Goal: Transaction & Acquisition: Download file/media

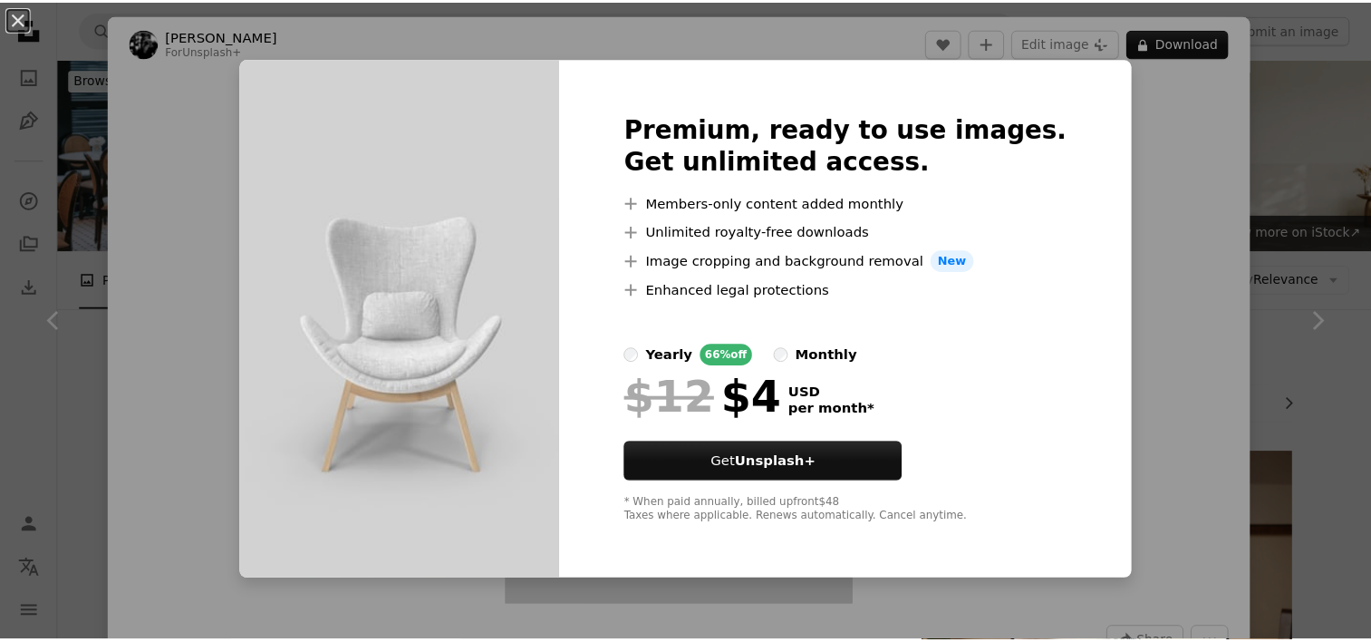
scroll to position [816, 0]
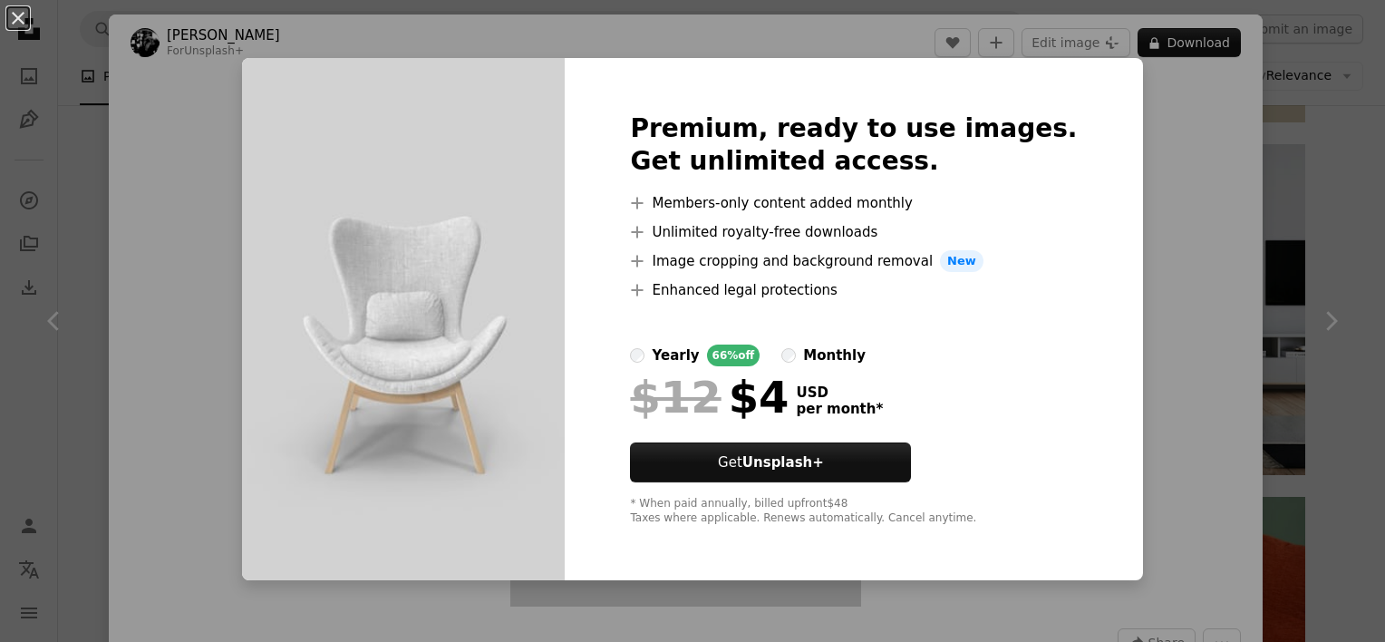
click at [1207, 212] on div "An X shape Premium, ready to use images. Get unlimited access. A plus sign Memb…" at bounding box center [692, 321] width 1385 height 642
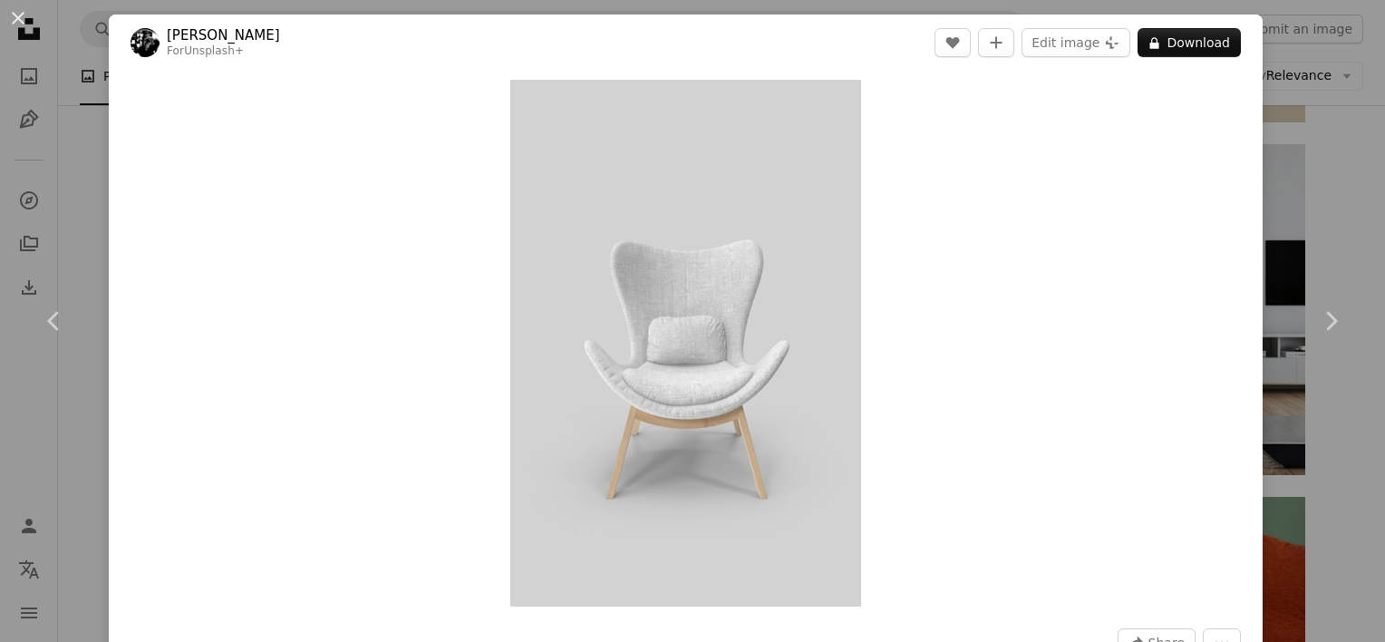
click at [1323, 221] on div "An X shape Chevron left Chevron right [PERSON_NAME] For Unsplash+ A heart A plu…" at bounding box center [692, 321] width 1385 height 642
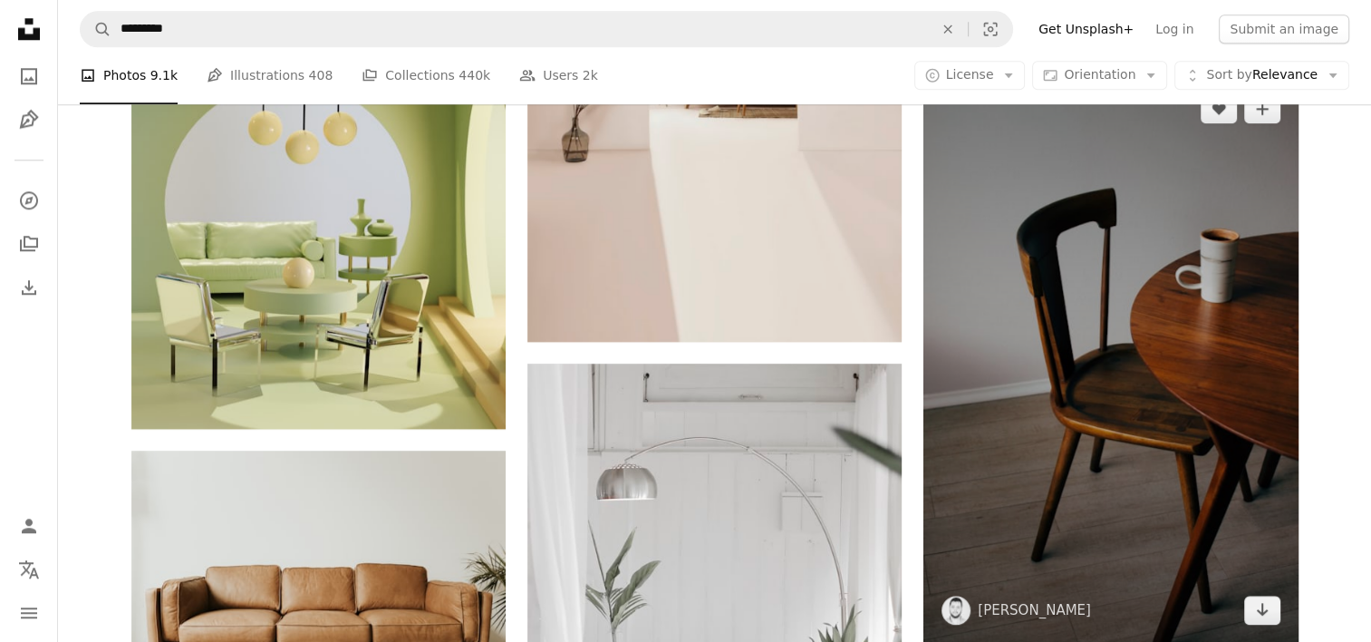
scroll to position [2085, 0]
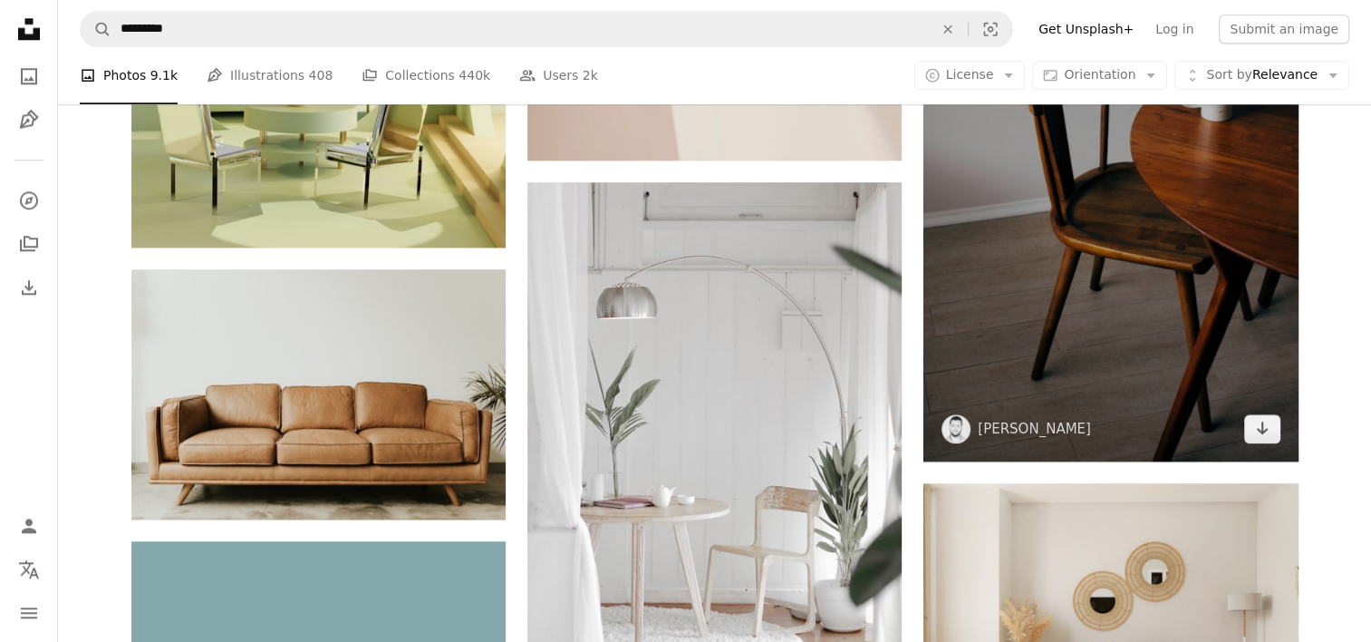
click at [1134, 261] on img at bounding box center [1111, 178] width 374 height 566
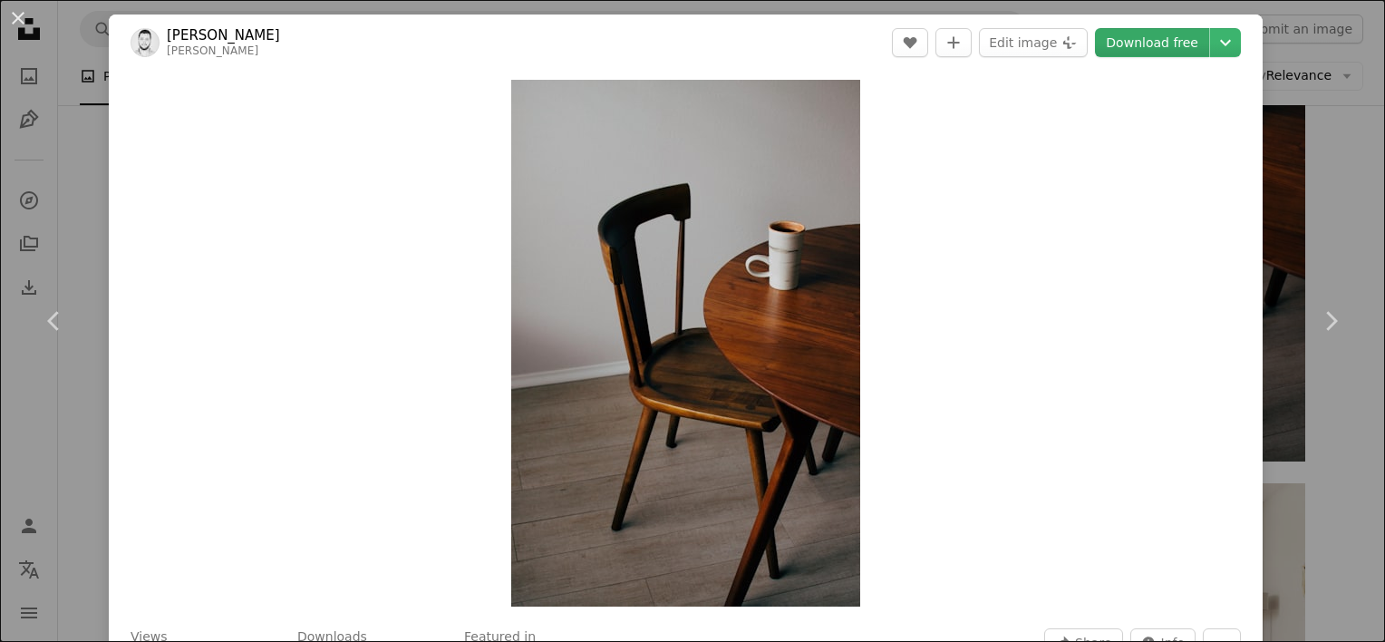
click at [1123, 48] on link "Download free" at bounding box center [1152, 42] width 114 height 29
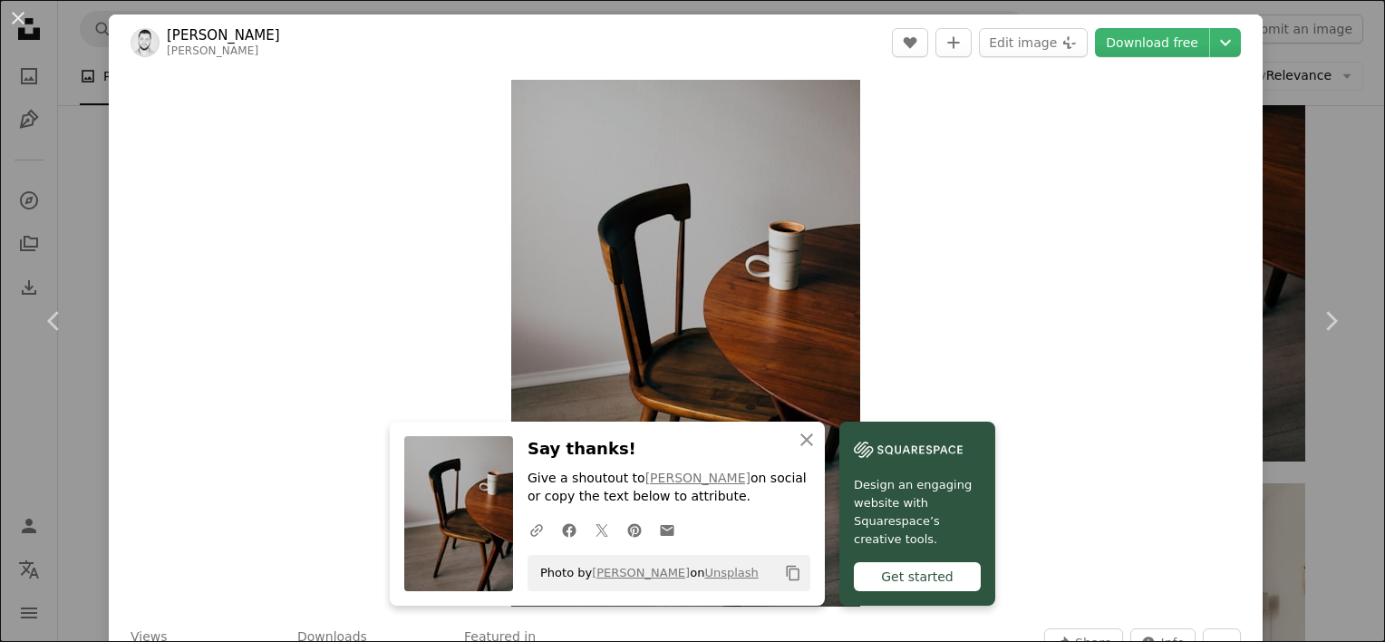
click at [1342, 423] on div "An X shape Chevron left Chevron right An X shape Close Say thanks! Give a shout…" at bounding box center [692, 321] width 1385 height 642
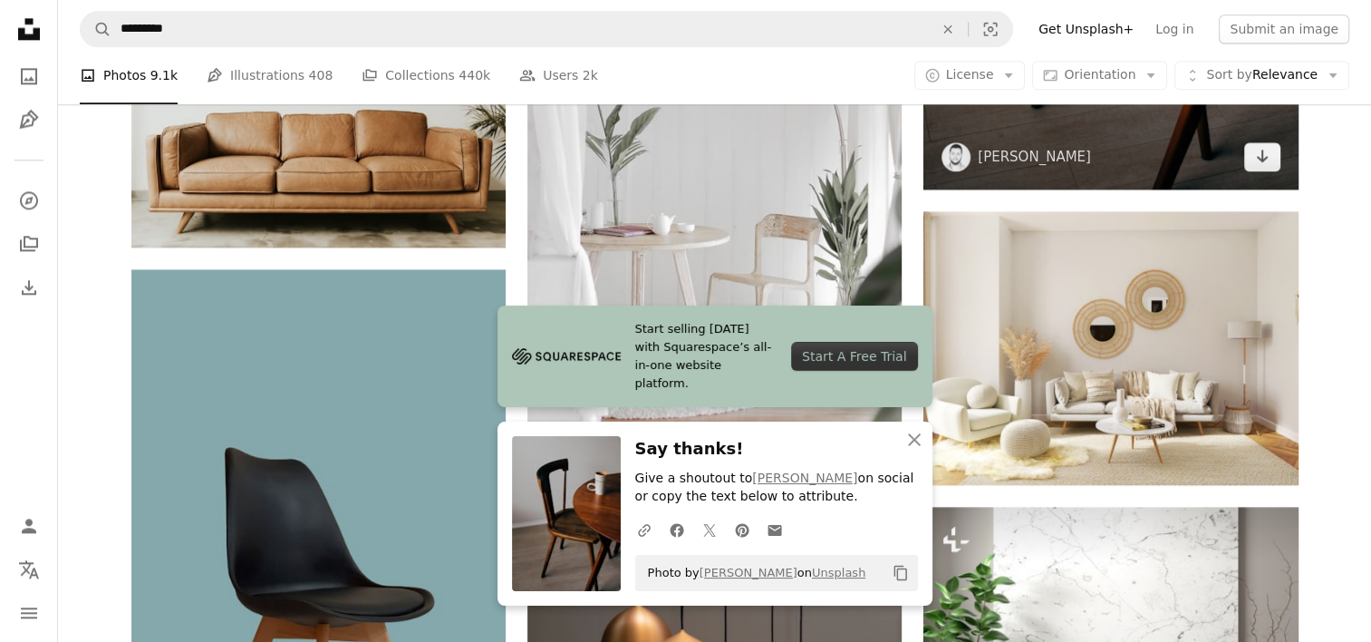
scroll to position [2447, 0]
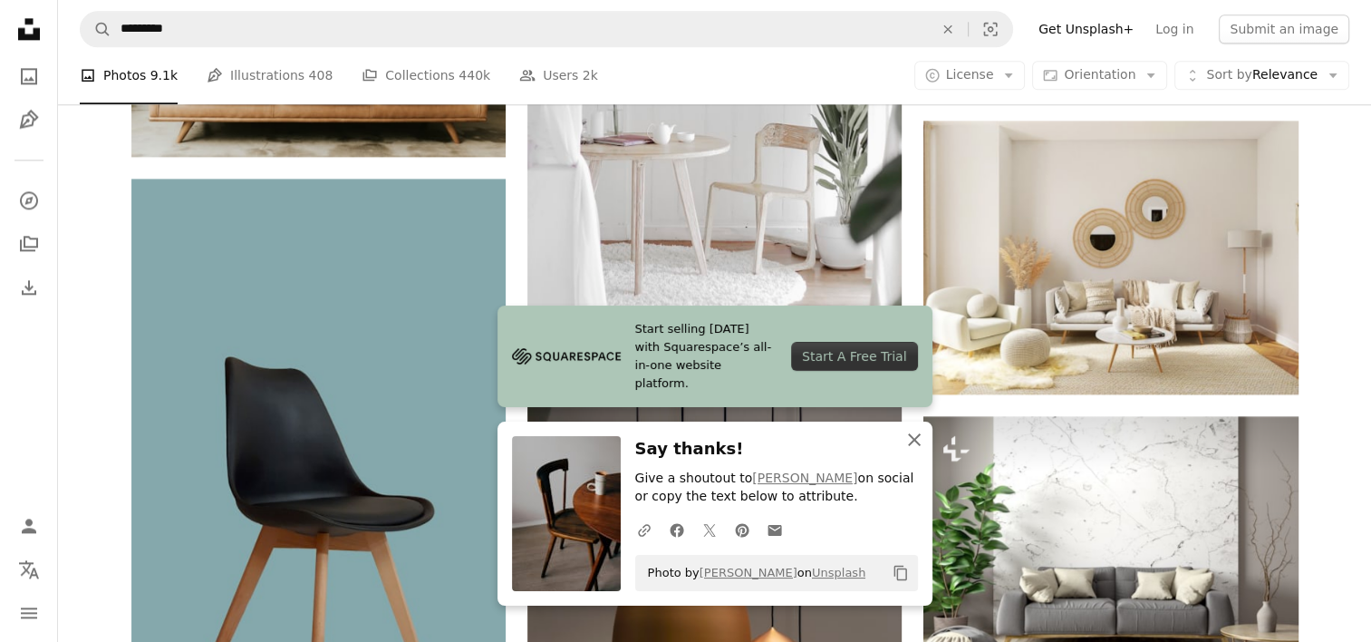
click at [907, 441] on icon "An X shape" at bounding box center [915, 440] width 22 height 22
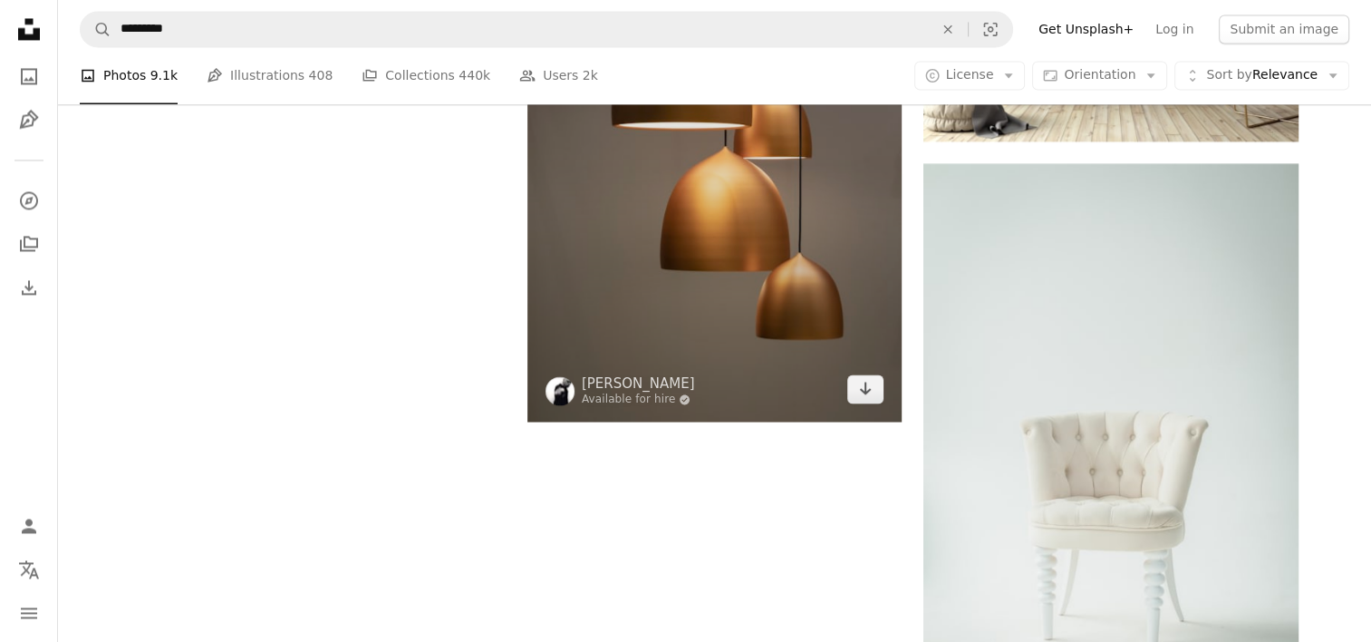
scroll to position [2810, 0]
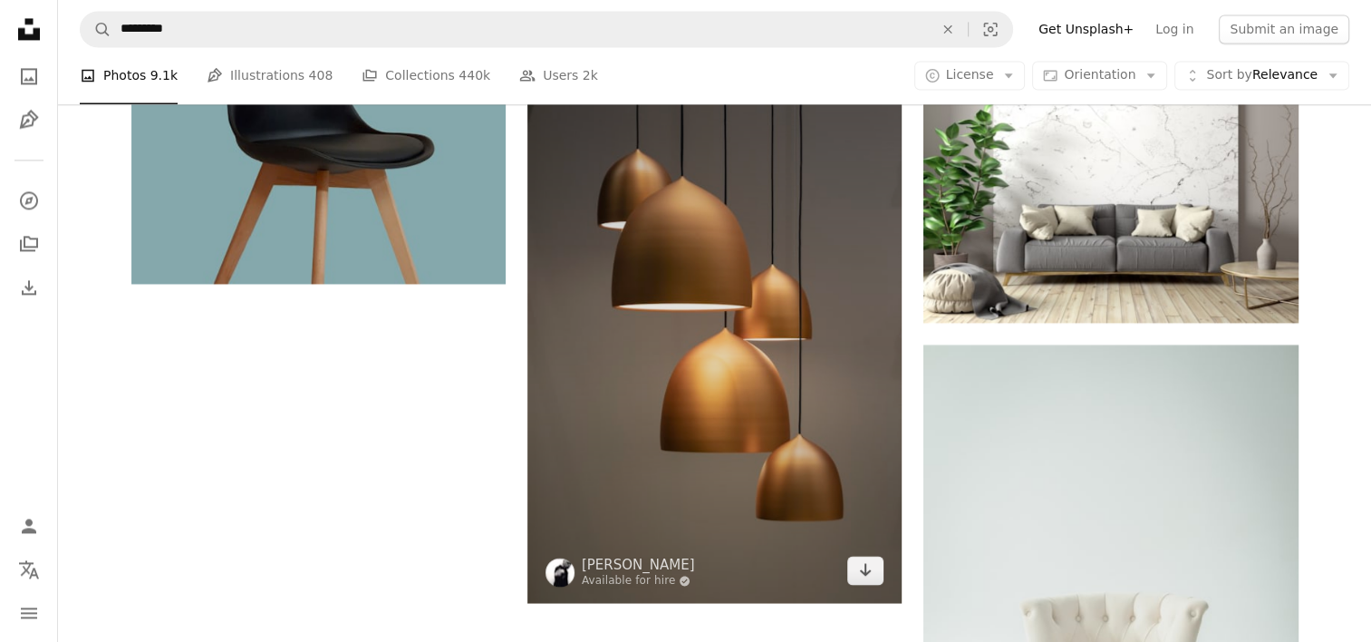
click at [778, 276] on img at bounding box center [715, 322] width 374 height 562
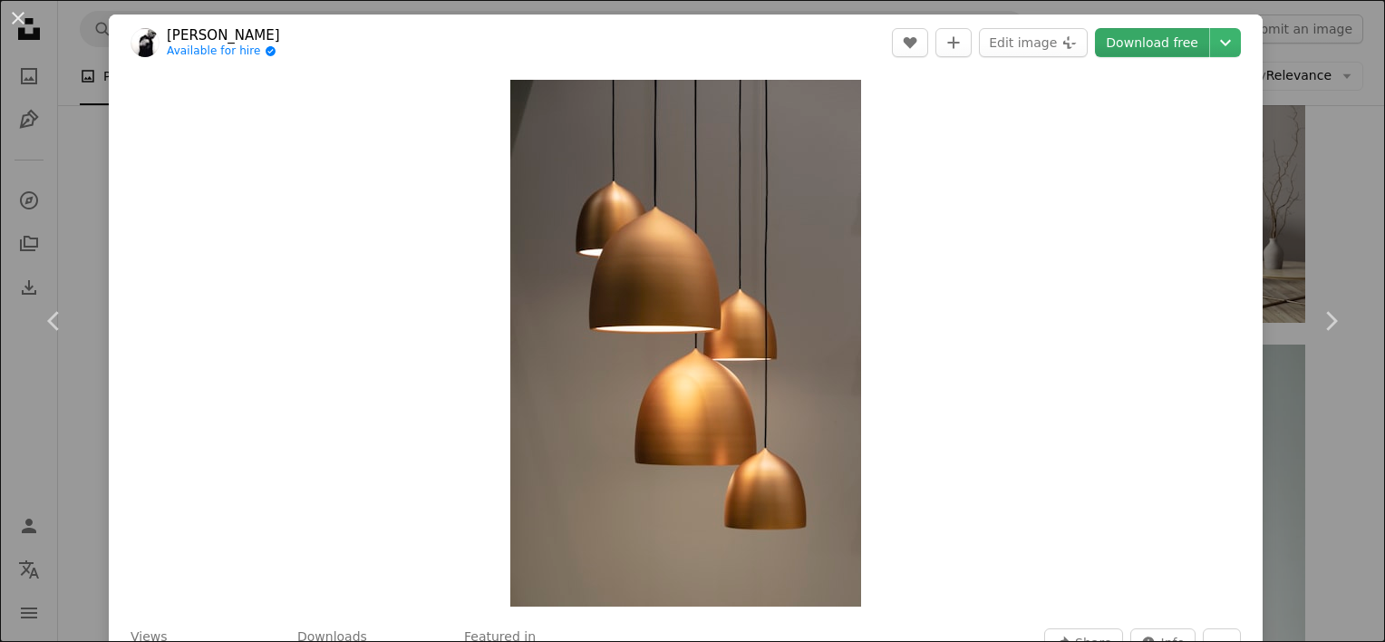
click at [1164, 51] on link "Download free" at bounding box center [1152, 42] width 114 height 29
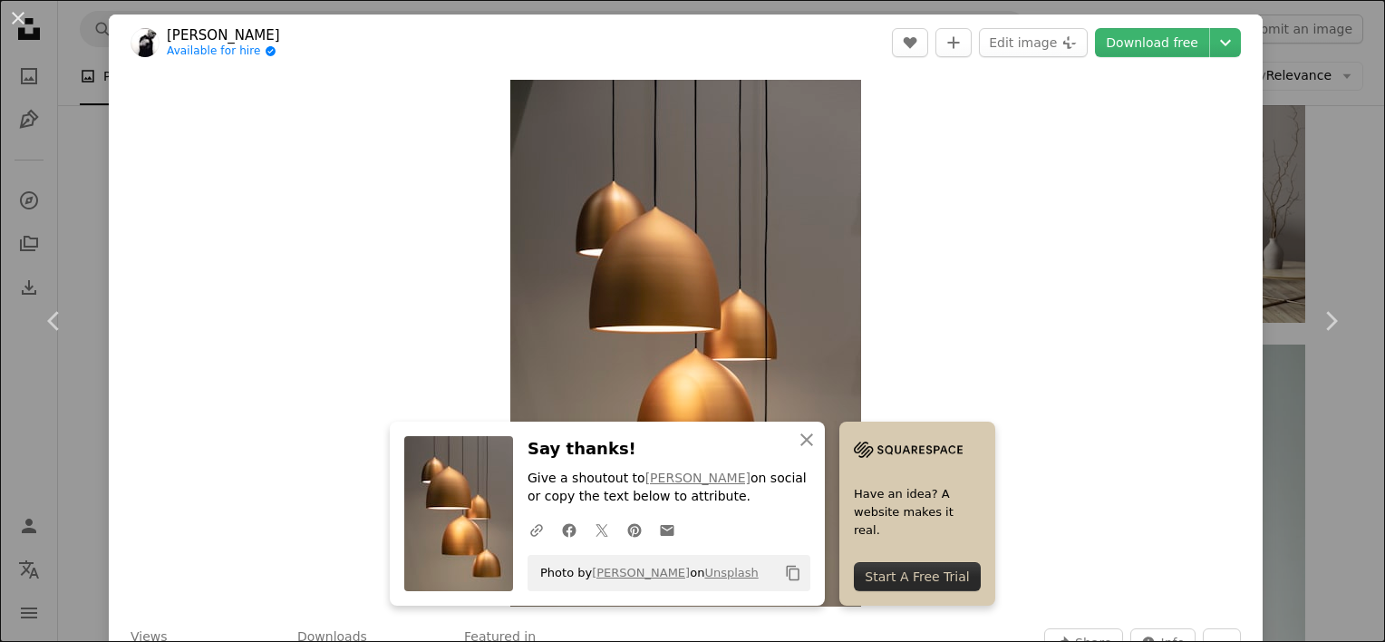
click at [1328, 298] on link "Chevron right" at bounding box center [1330, 321] width 109 height 174
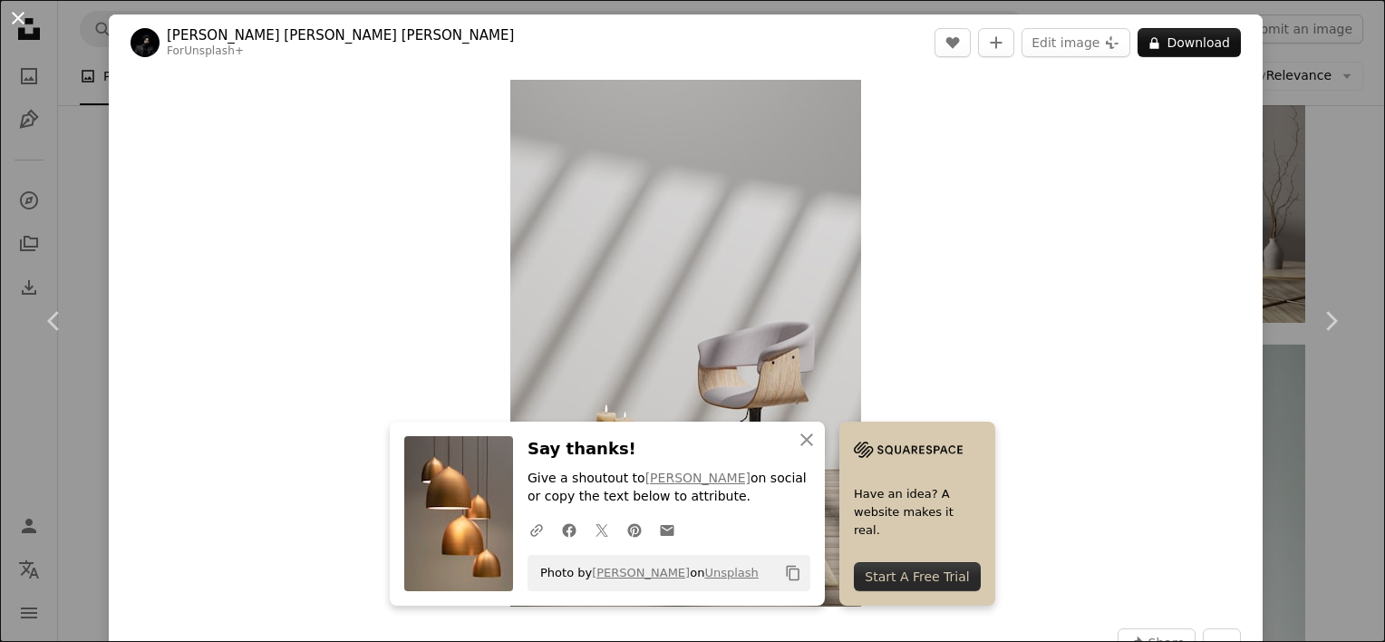
click at [15, 18] on button "An X shape" at bounding box center [18, 18] width 22 height 22
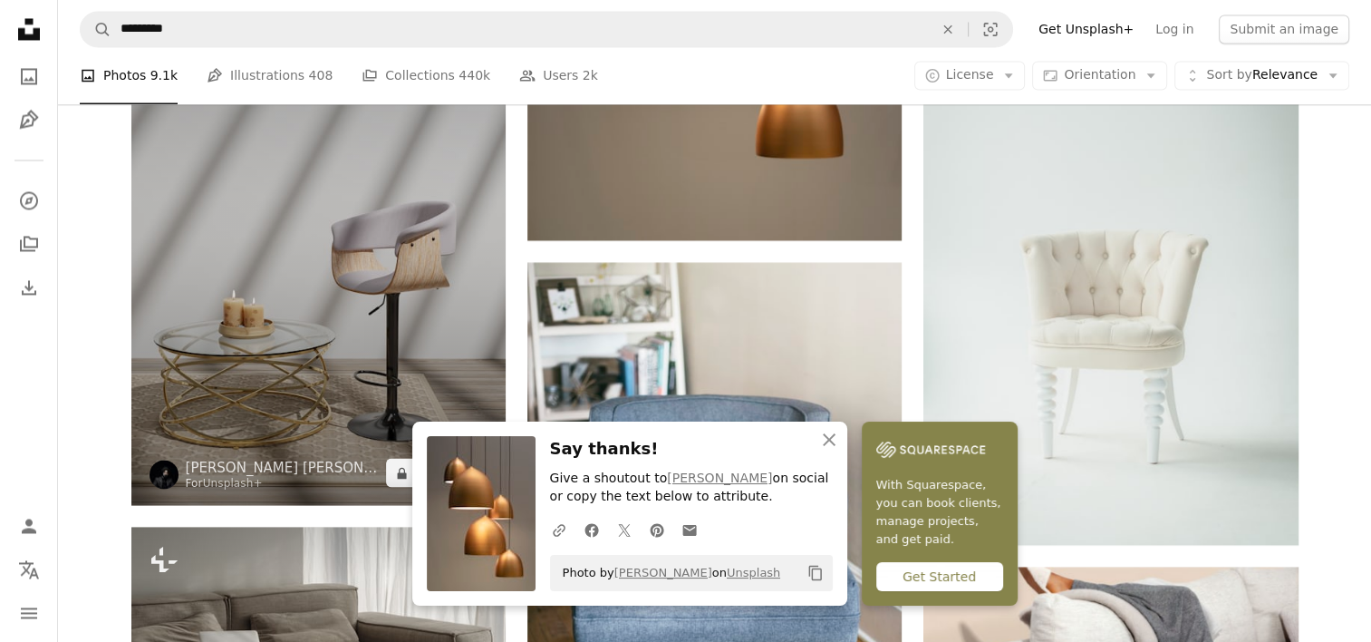
scroll to position [3535, 0]
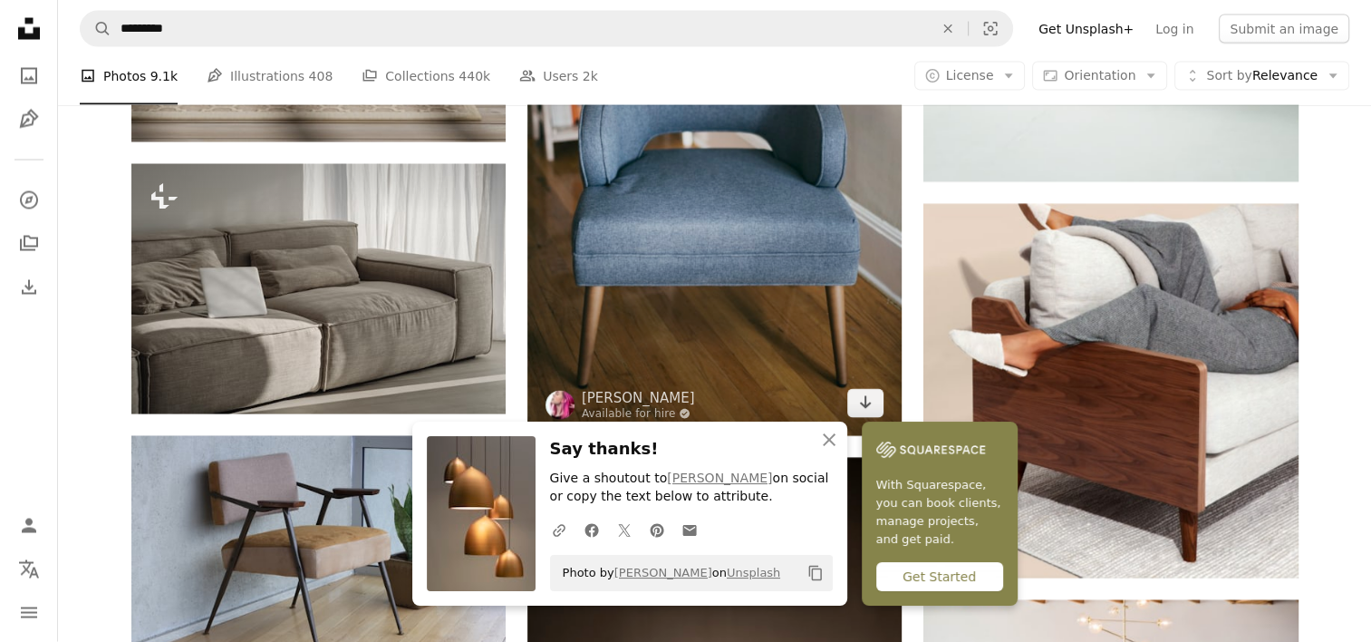
click at [830, 295] on img at bounding box center [715, 167] width 374 height 537
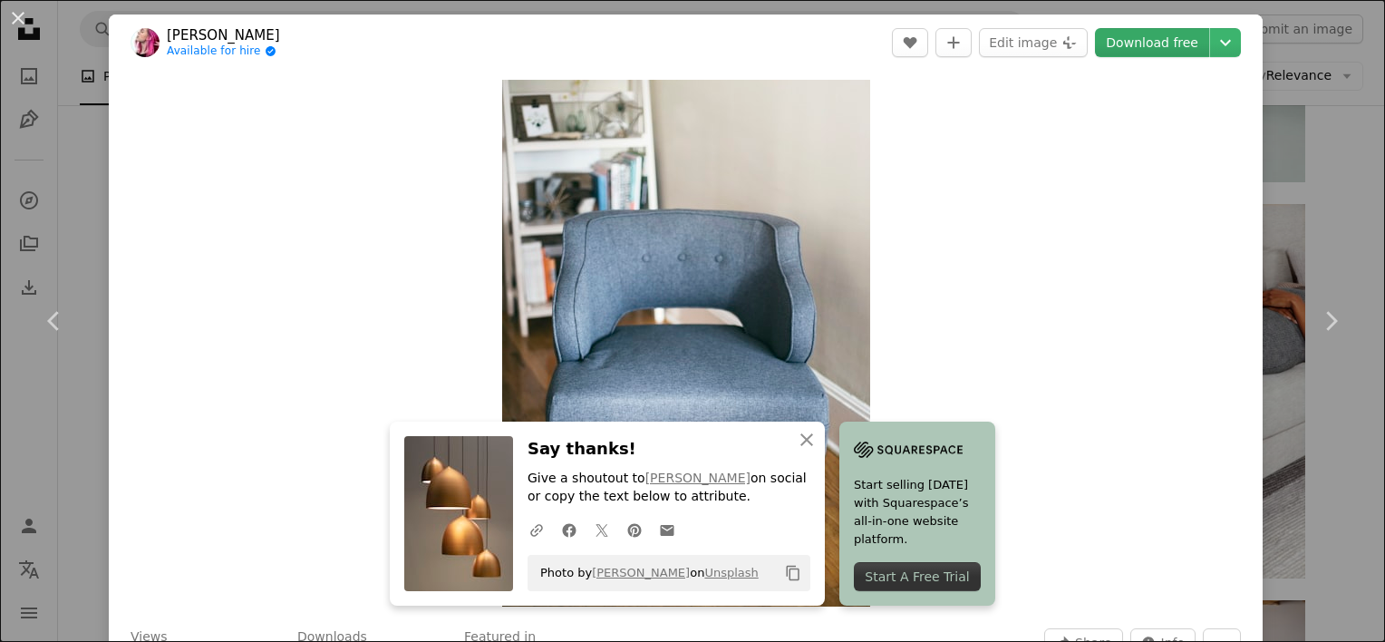
click at [1144, 28] on link "Download free" at bounding box center [1152, 42] width 114 height 29
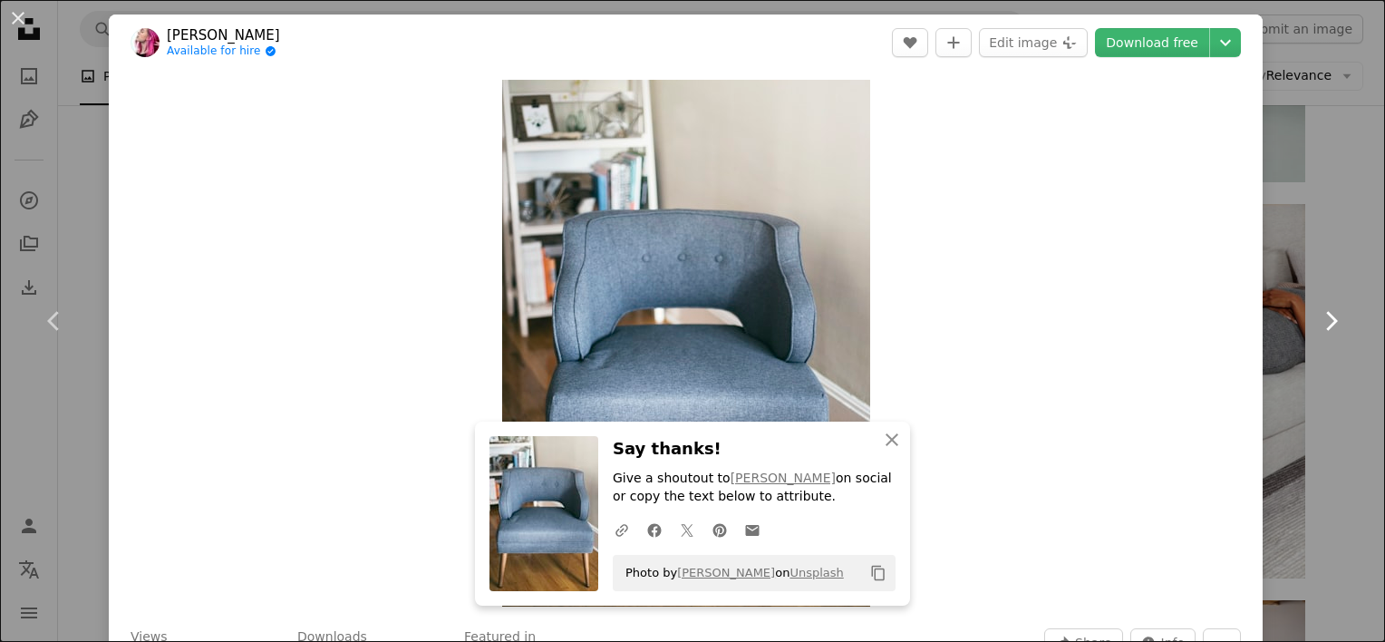
click at [1314, 273] on link "Chevron right" at bounding box center [1330, 321] width 109 height 174
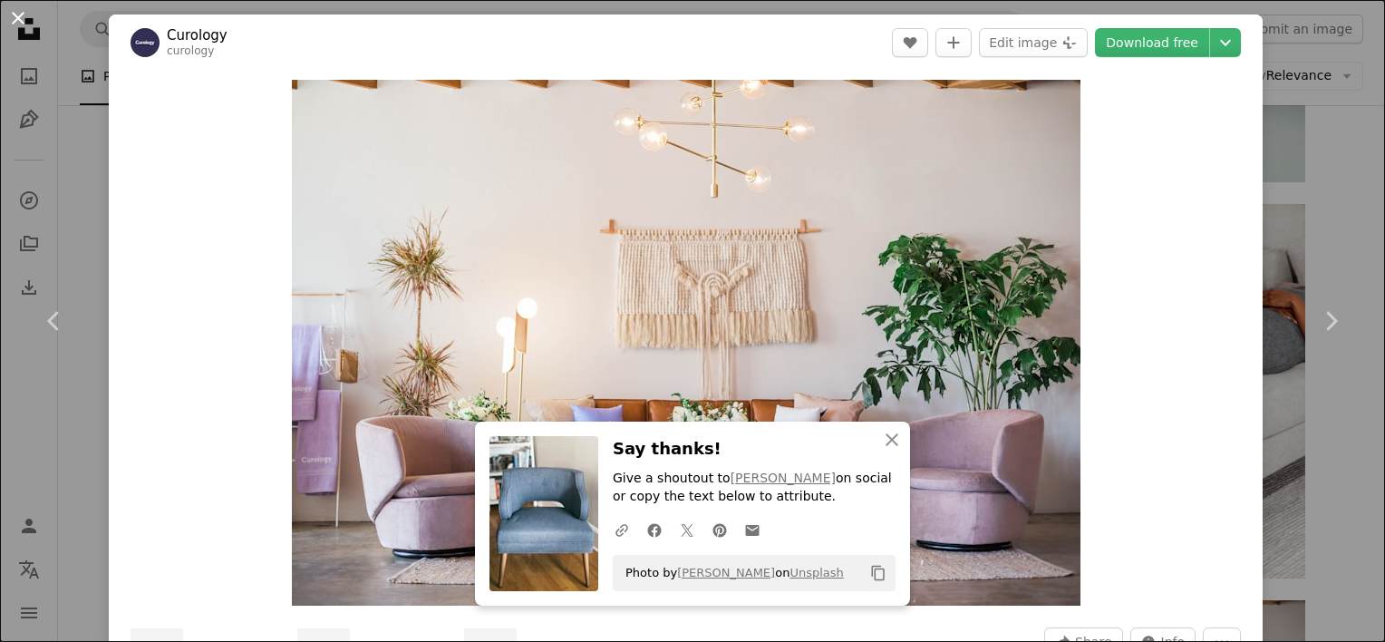
click at [13, 24] on button "An X shape" at bounding box center [18, 18] width 22 height 22
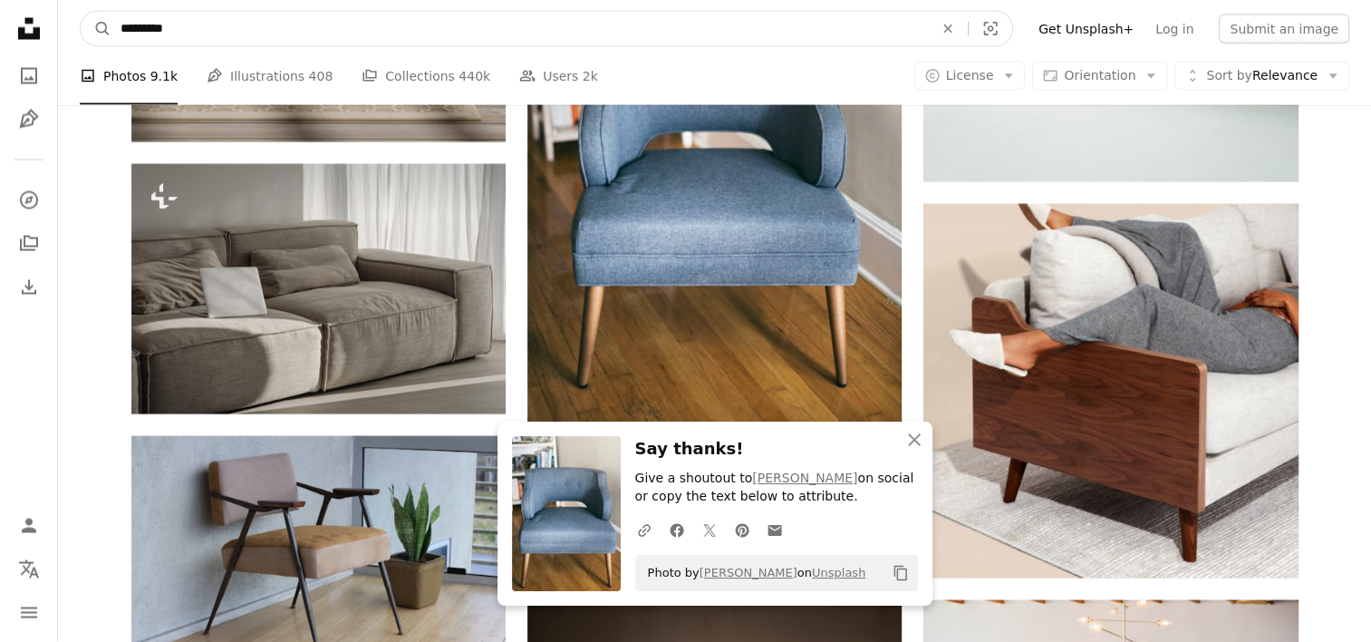
click at [269, 33] on input "*********" at bounding box center [519, 29] width 817 height 34
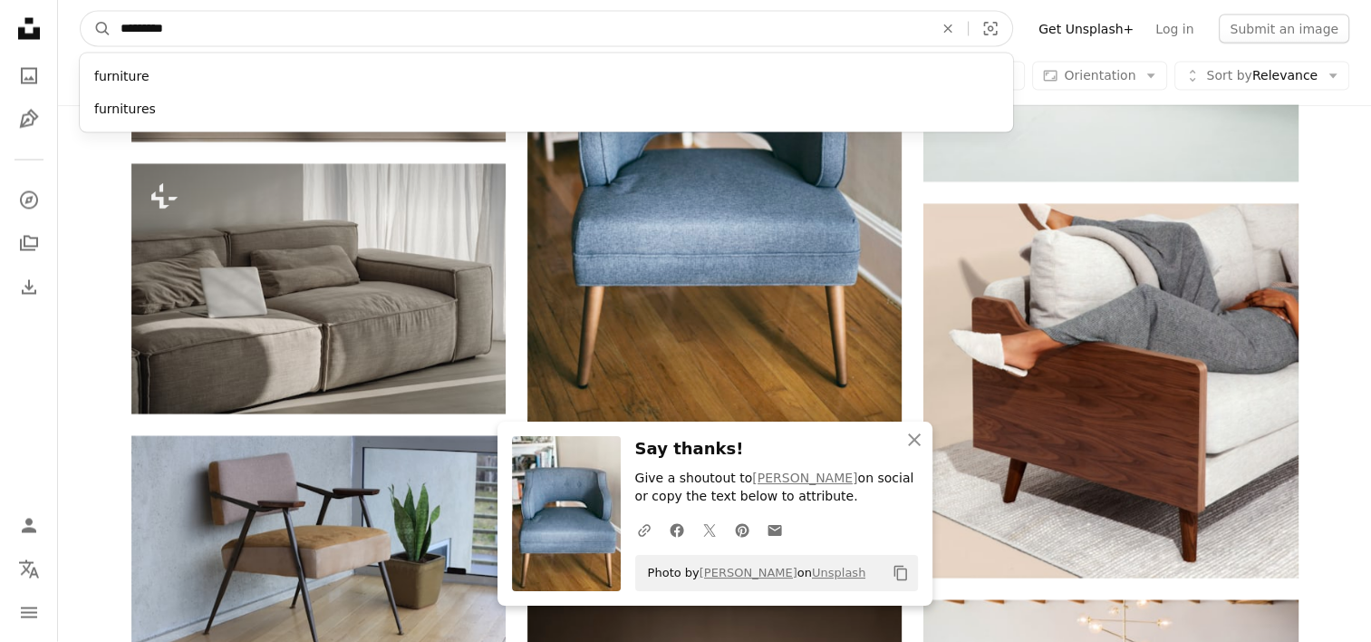
click at [269, 33] on input "*********" at bounding box center [519, 29] width 817 height 34
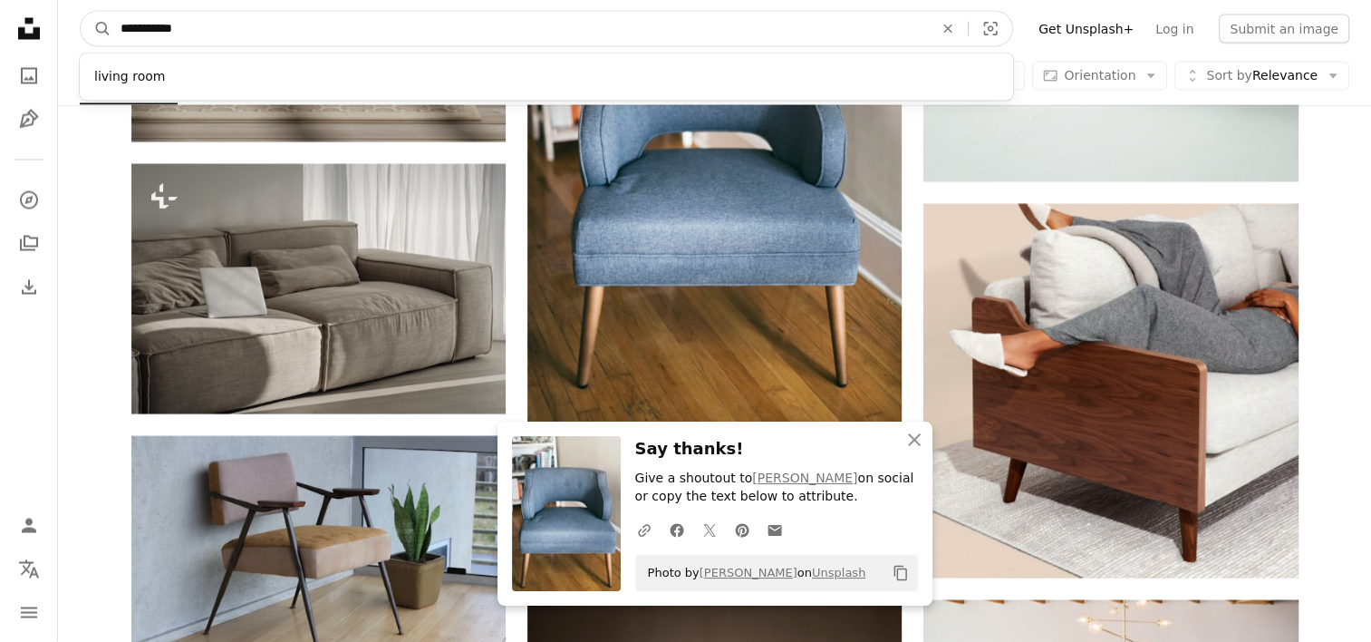
type input "**********"
click at [81, 12] on button "A magnifying glass" at bounding box center [96, 29] width 31 height 34
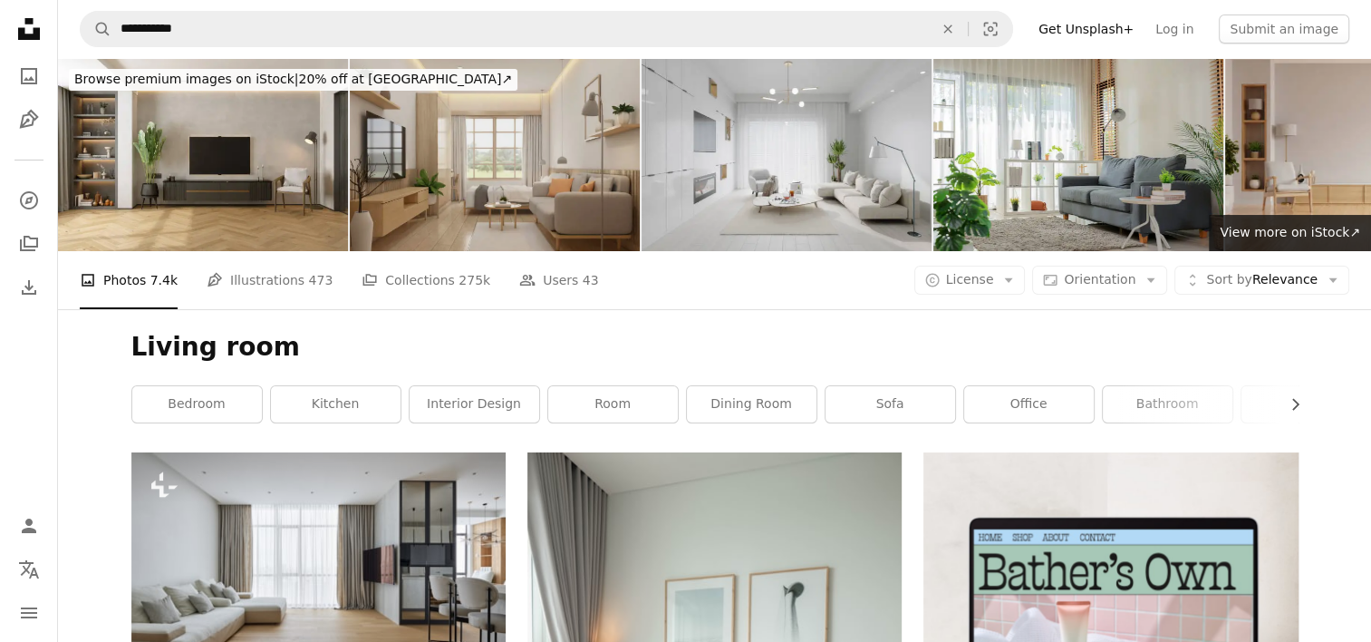
click at [404, 211] on img at bounding box center [495, 154] width 290 height 193
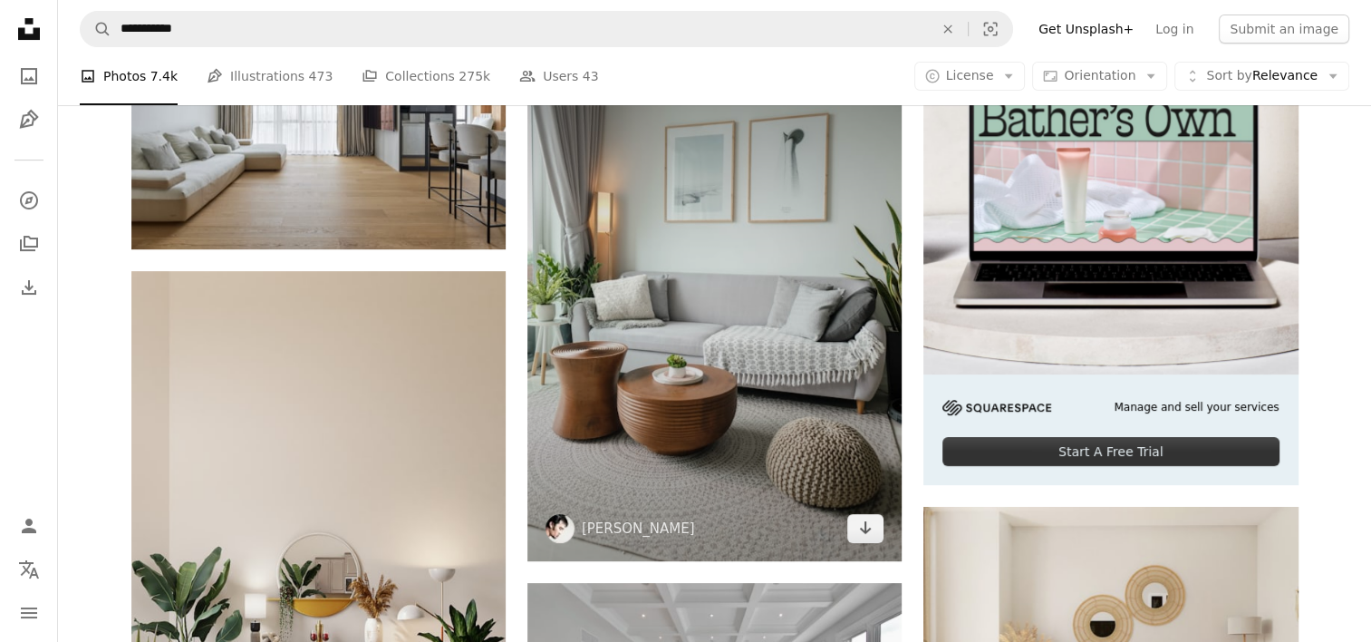
scroll to position [181, 0]
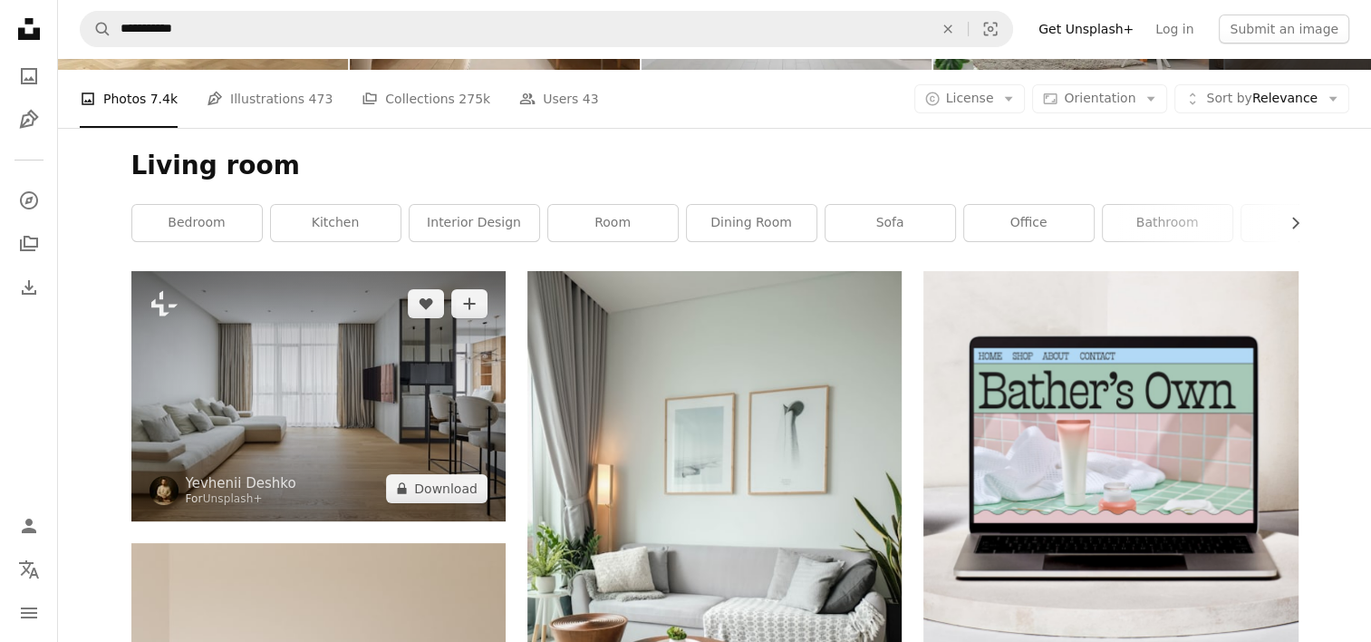
click at [357, 408] on img at bounding box center [318, 395] width 374 height 249
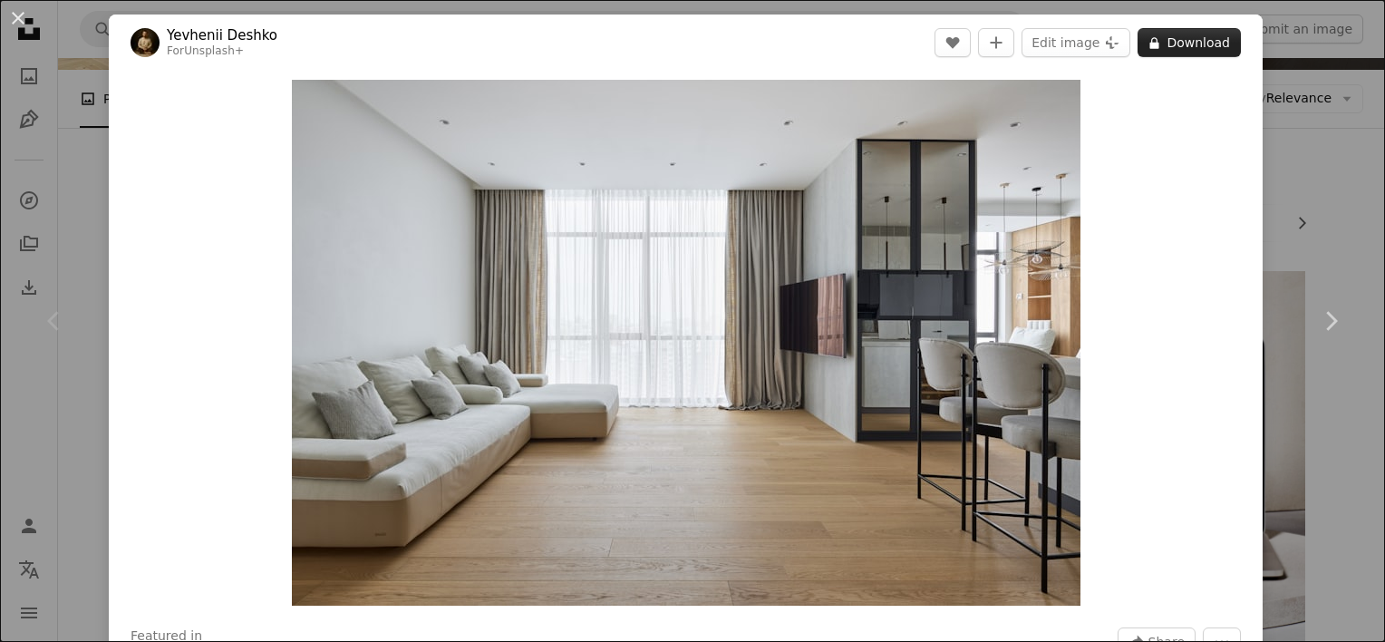
click at [1194, 36] on button "A lock Download" at bounding box center [1189, 42] width 103 height 29
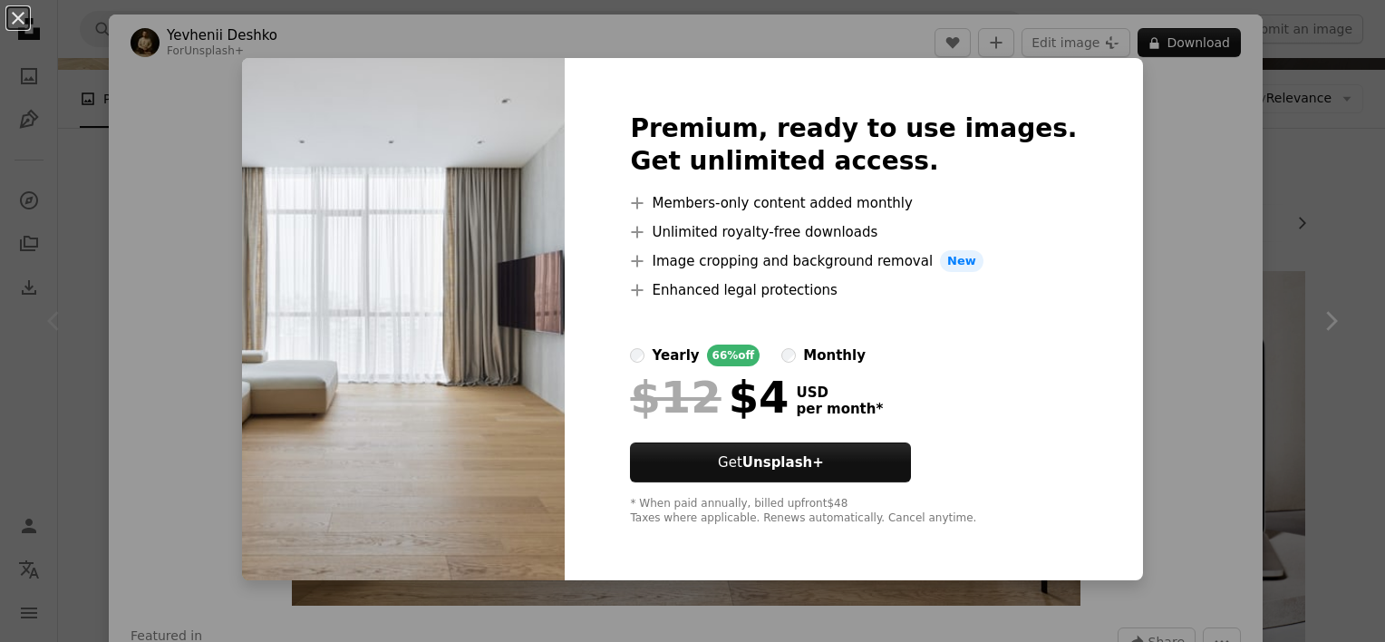
click at [1278, 348] on div "An X shape Premium, ready to use images. Get unlimited access. A plus sign Memb…" at bounding box center [692, 321] width 1385 height 642
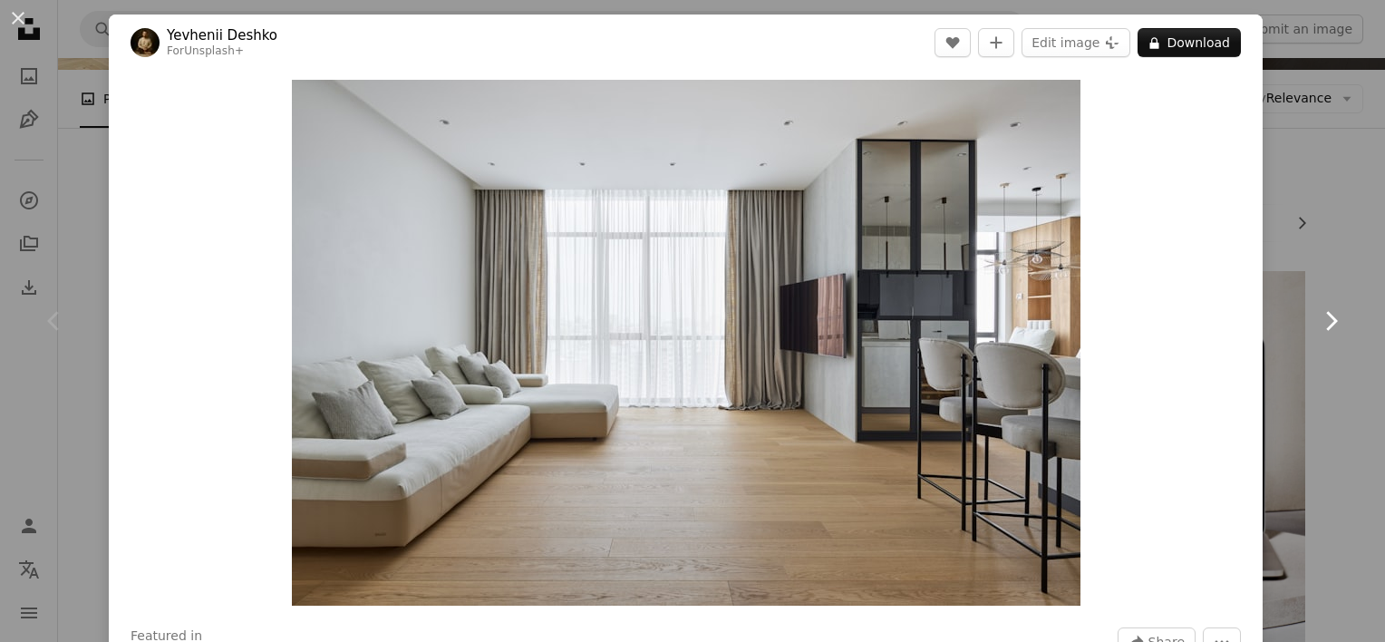
click at [1278, 348] on link "Chevron right" at bounding box center [1330, 321] width 109 height 174
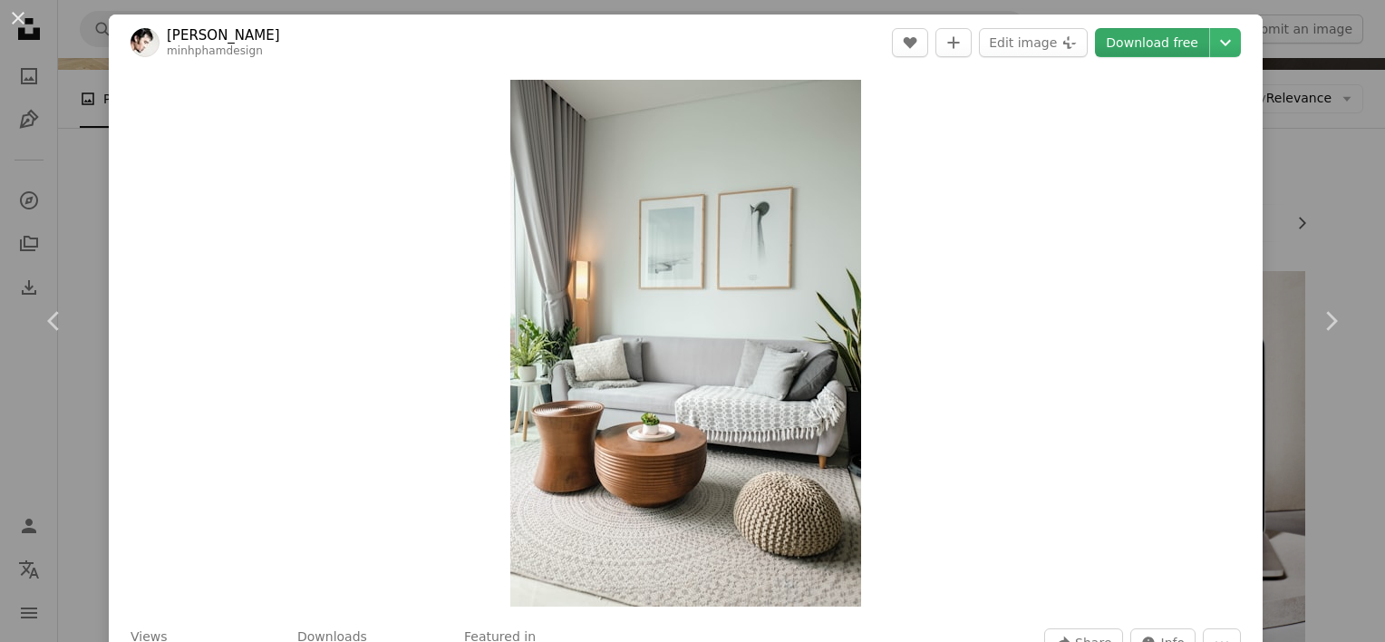
click at [1120, 36] on link "Download free" at bounding box center [1152, 42] width 114 height 29
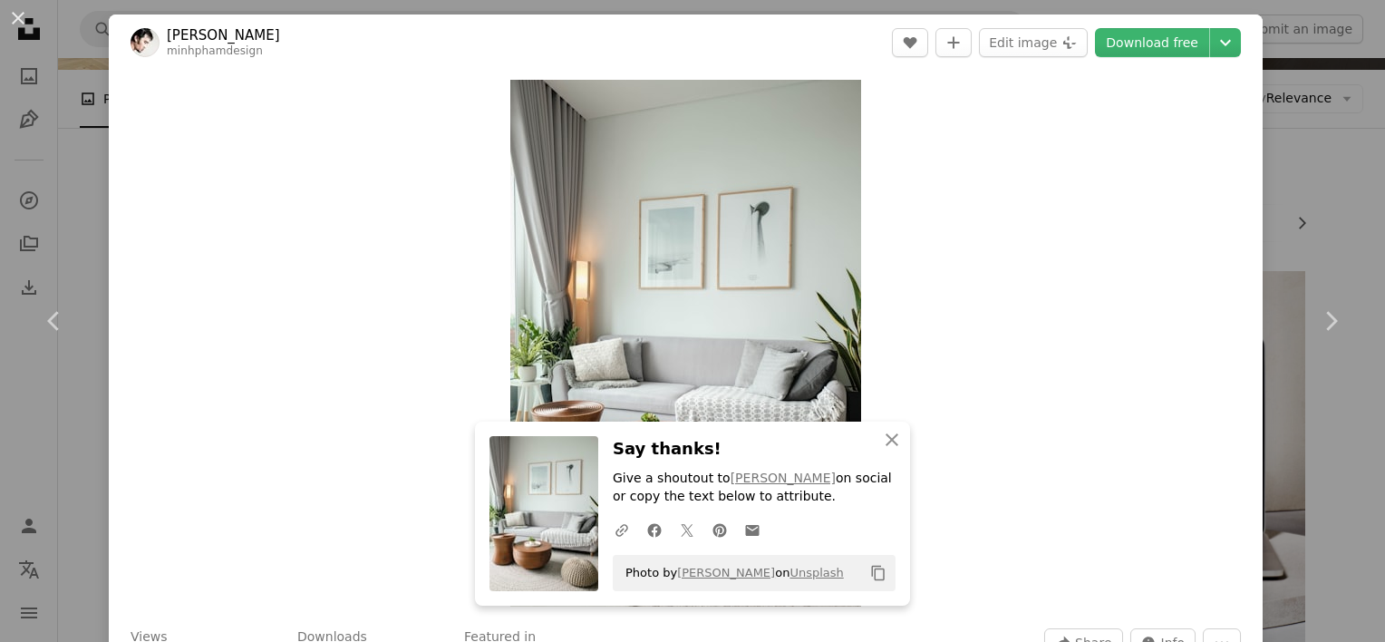
click at [1311, 198] on div "An X shape Chevron left Chevron right An X shape Close Say thanks! Give a shout…" at bounding box center [692, 321] width 1385 height 642
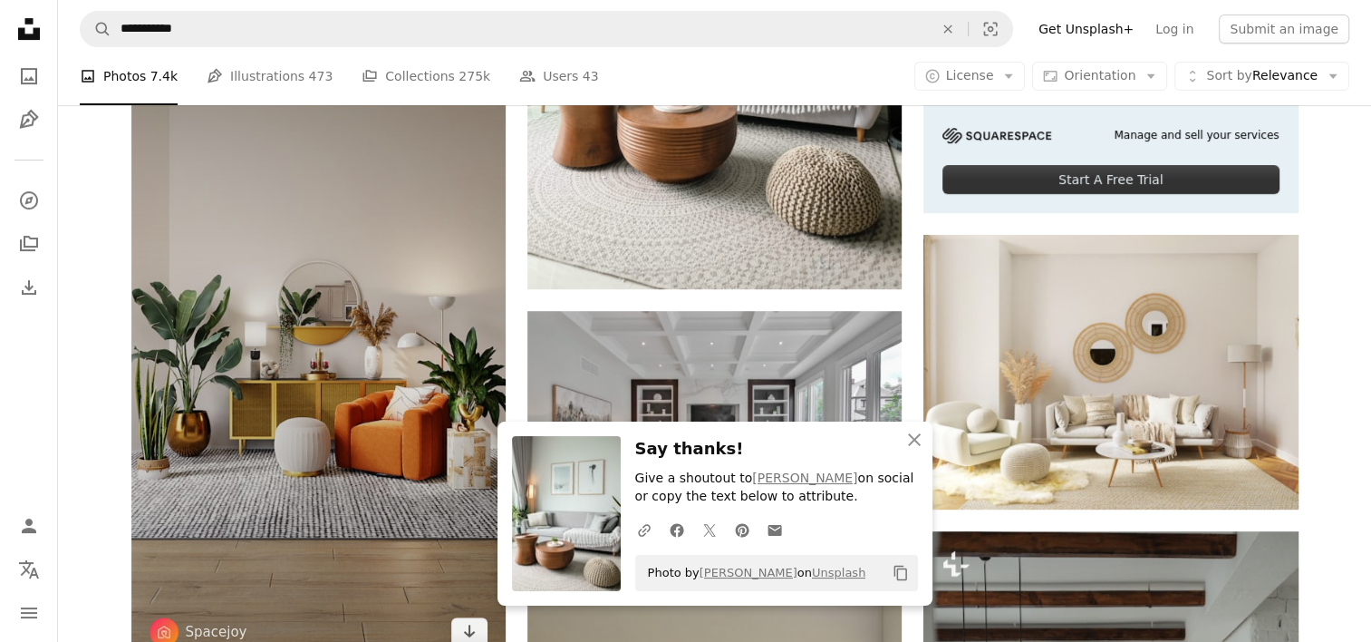
scroll to position [453, 0]
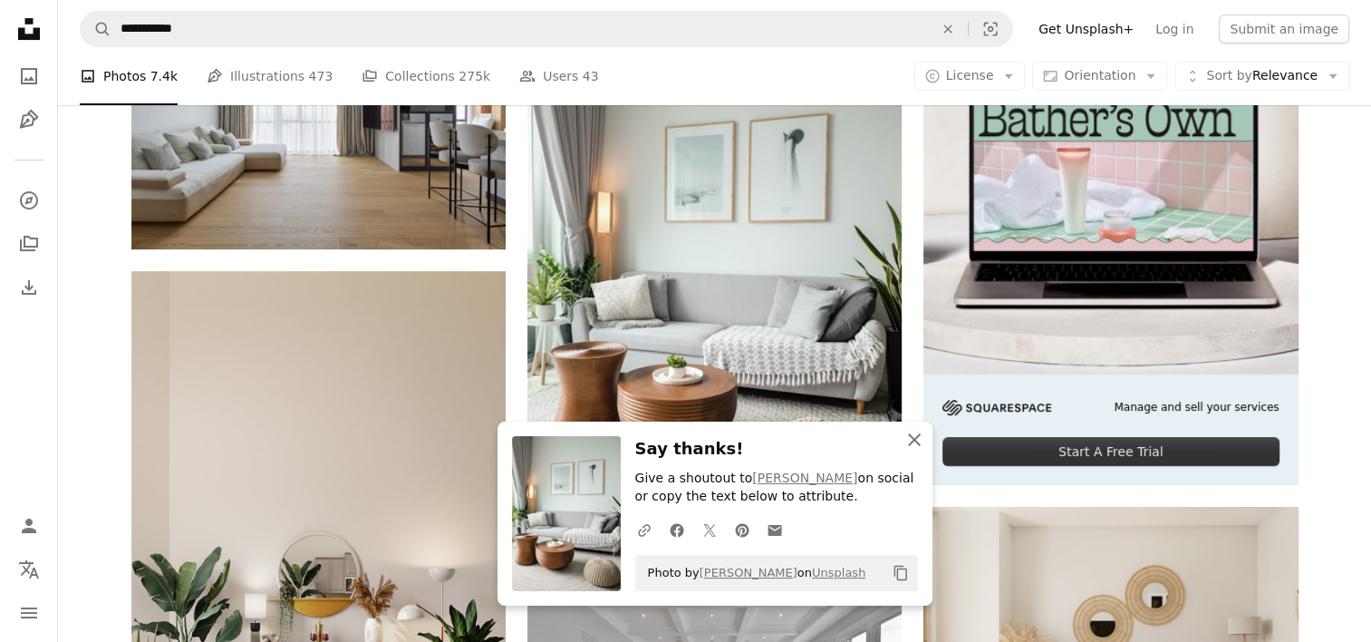
click at [912, 446] on icon "An X shape" at bounding box center [915, 440] width 22 height 22
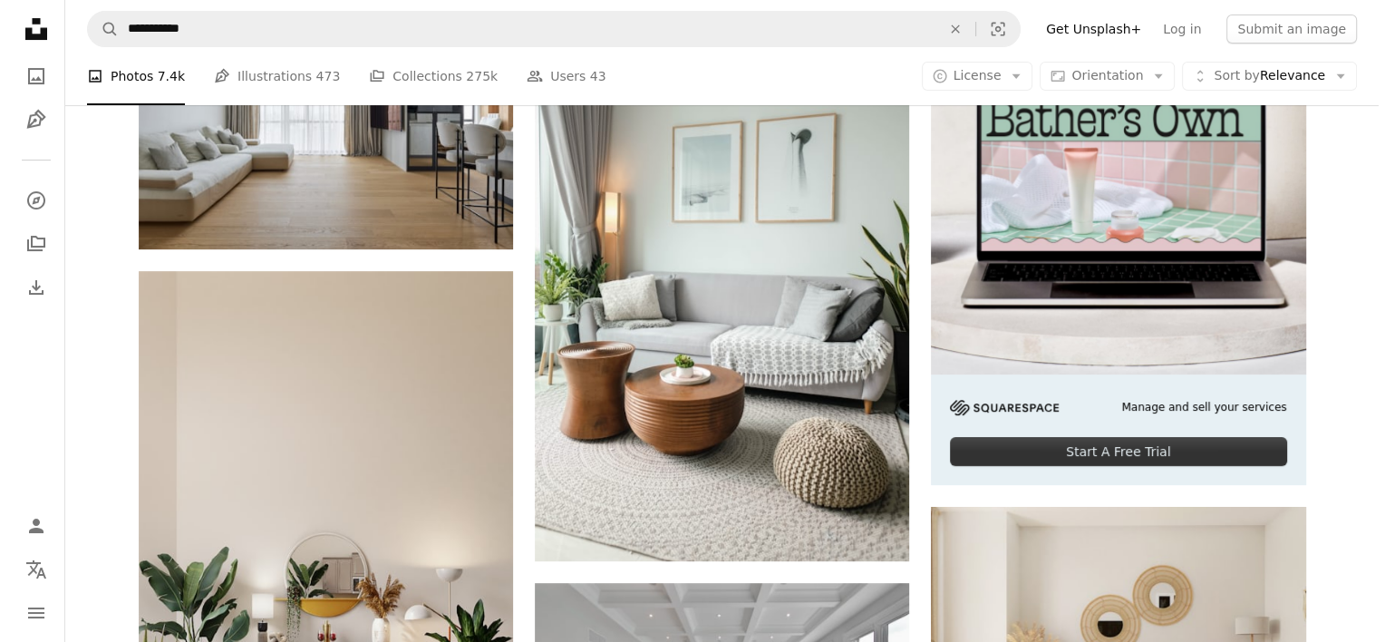
scroll to position [816, 0]
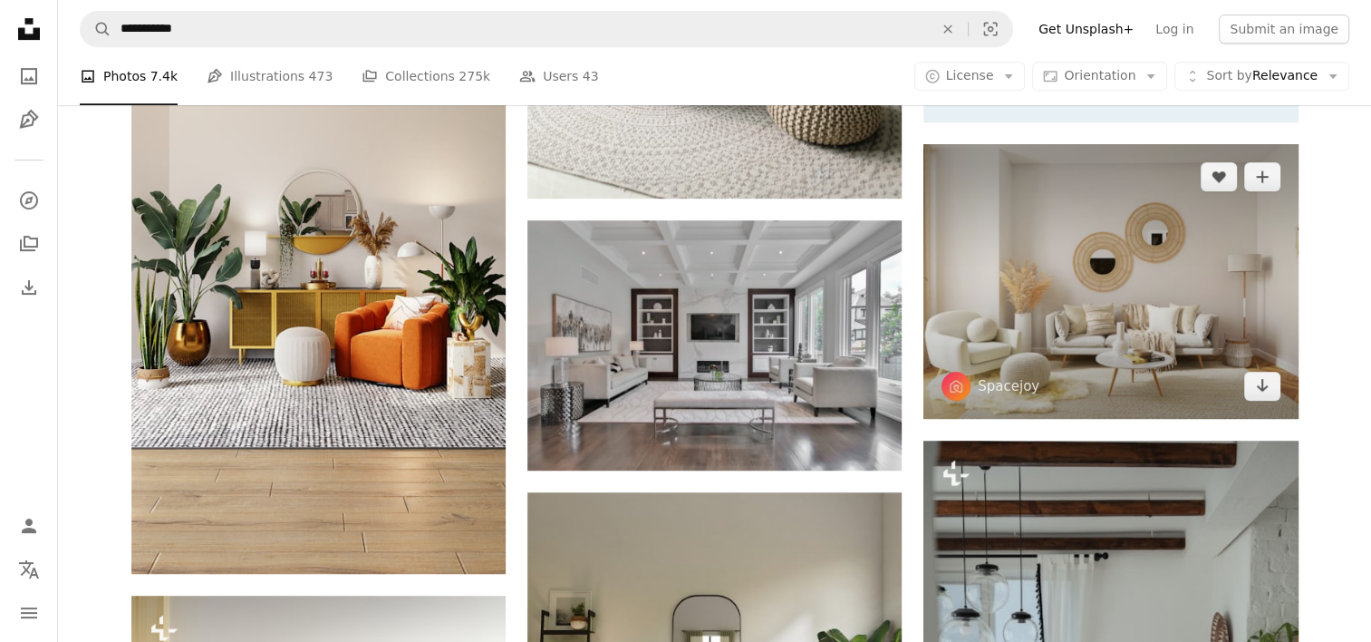
click at [1147, 263] on img at bounding box center [1111, 281] width 374 height 275
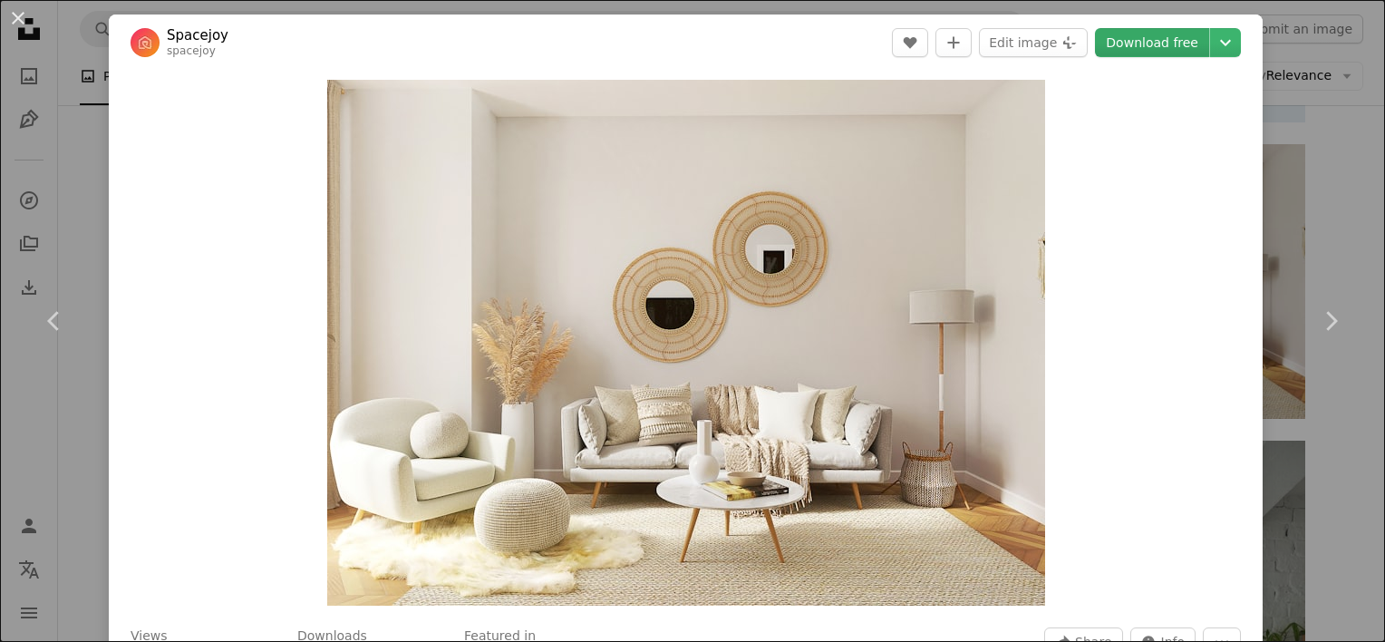
click at [1155, 41] on link "Download free" at bounding box center [1152, 42] width 114 height 29
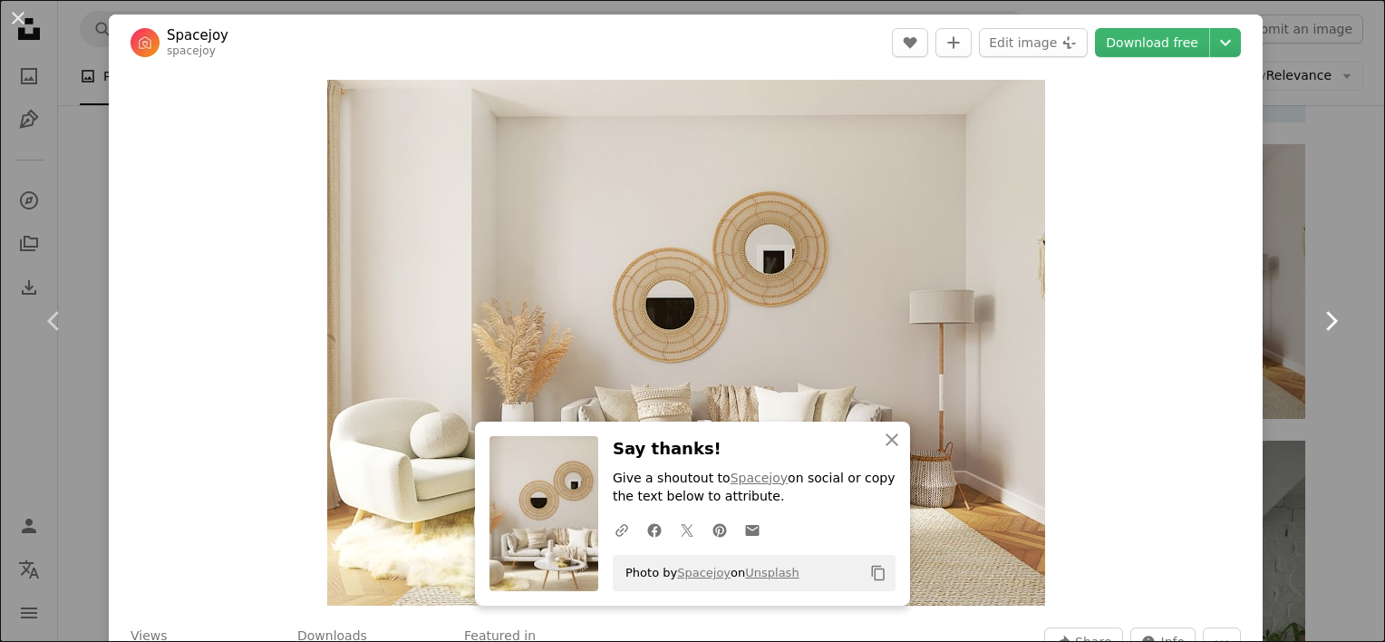
click at [1280, 266] on link "Chevron right" at bounding box center [1330, 321] width 109 height 174
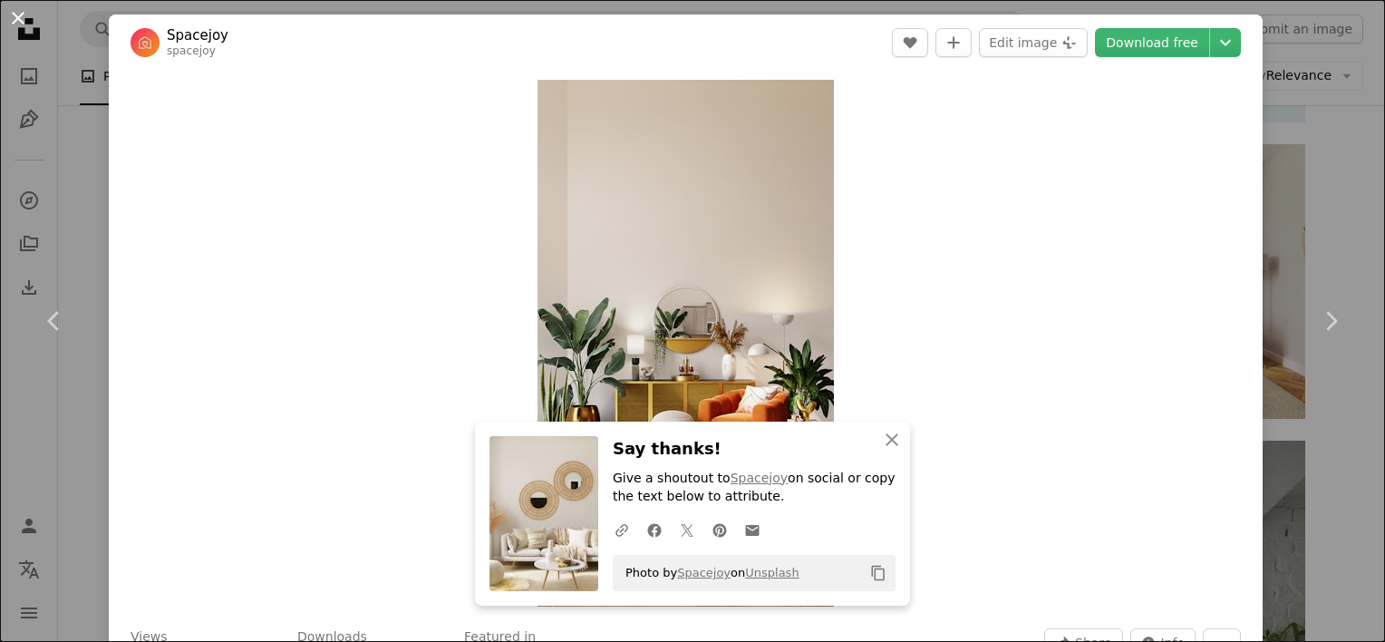
click at [29, 25] on button "An X shape" at bounding box center [18, 18] width 22 height 22
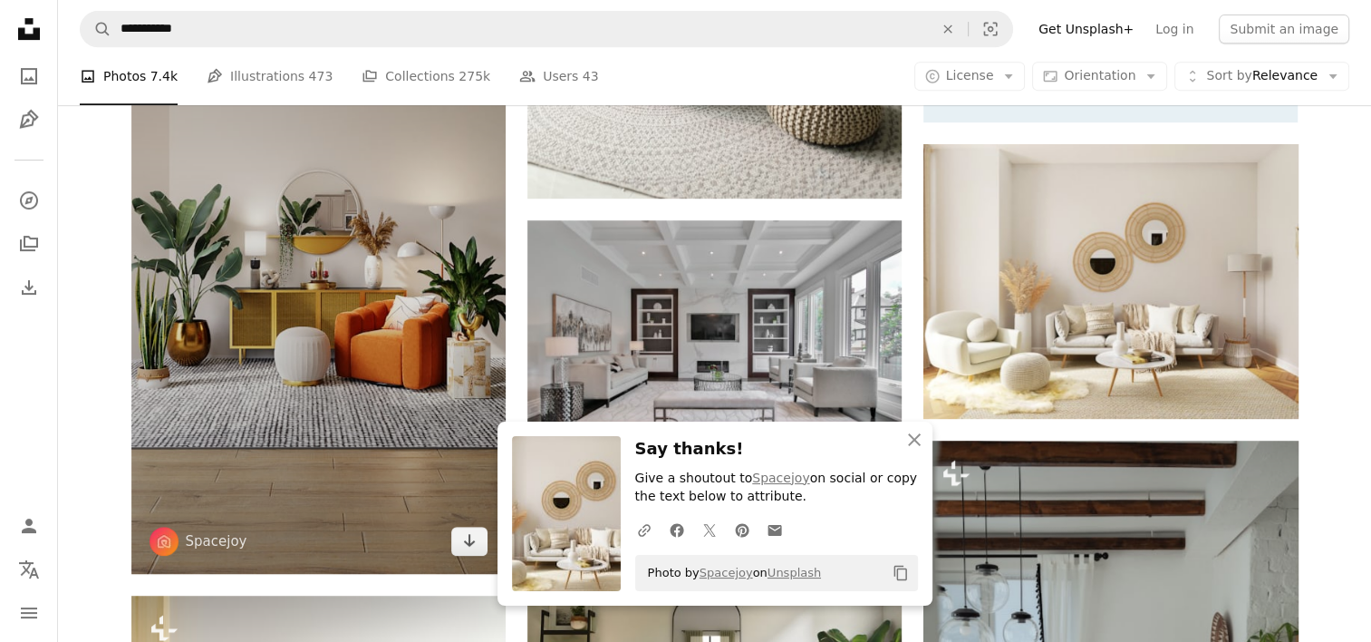
scroll to position [1269, 0]
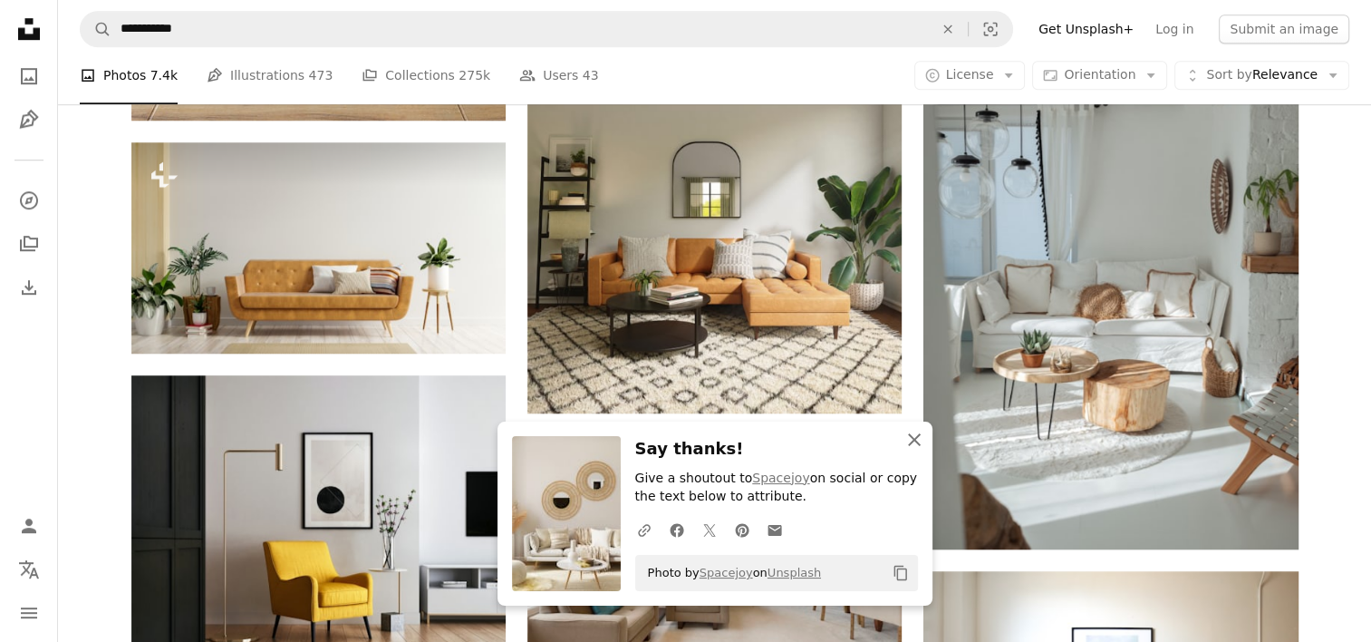
click at [915, 436] on icon "An X shape" at bounding box center [915, 440] width 22 height 22
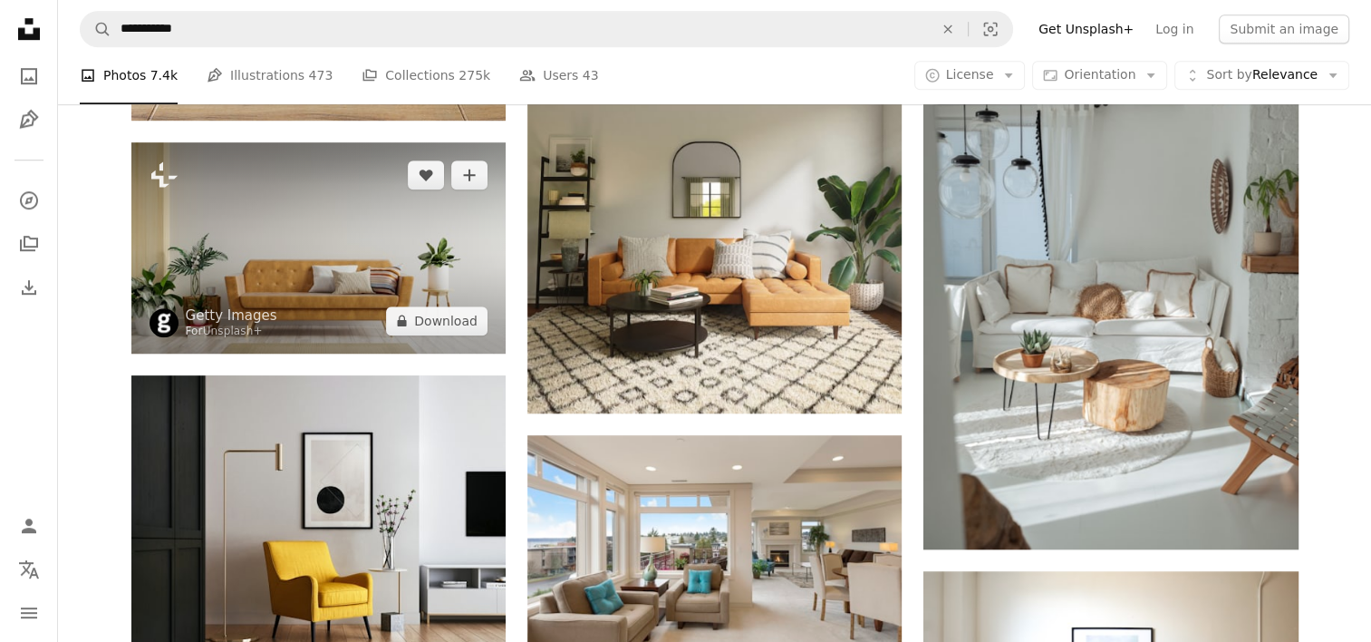
click at [302, 257] on img at bounding box center [318, 247] width 374 height 210
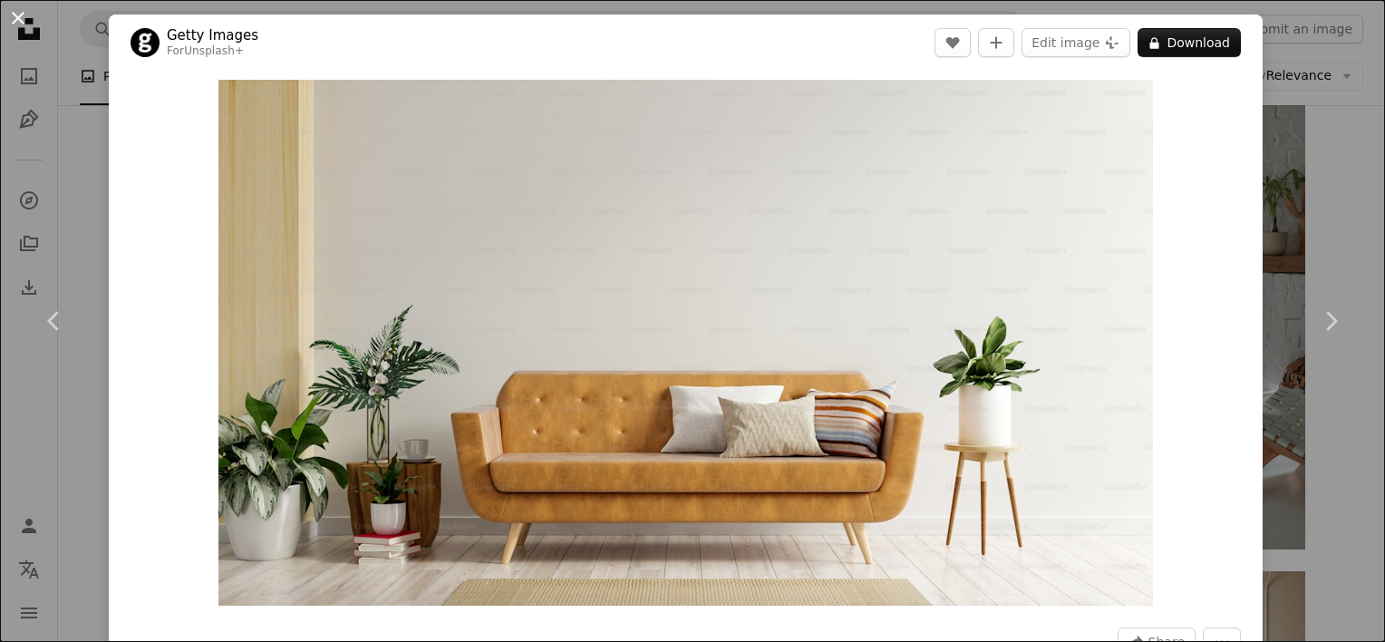
click at [25, 26] on button "An X shape" at bounding box center [18, 18] width 22 height 22
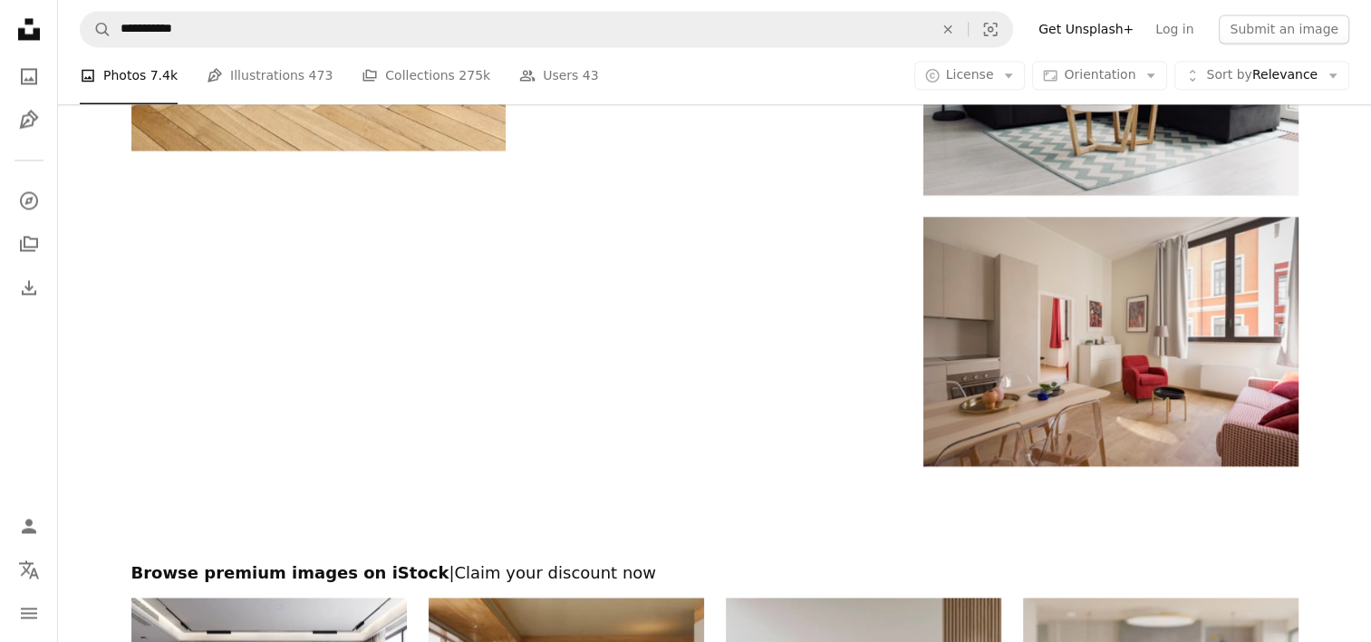
scroll to position [3263, 0]
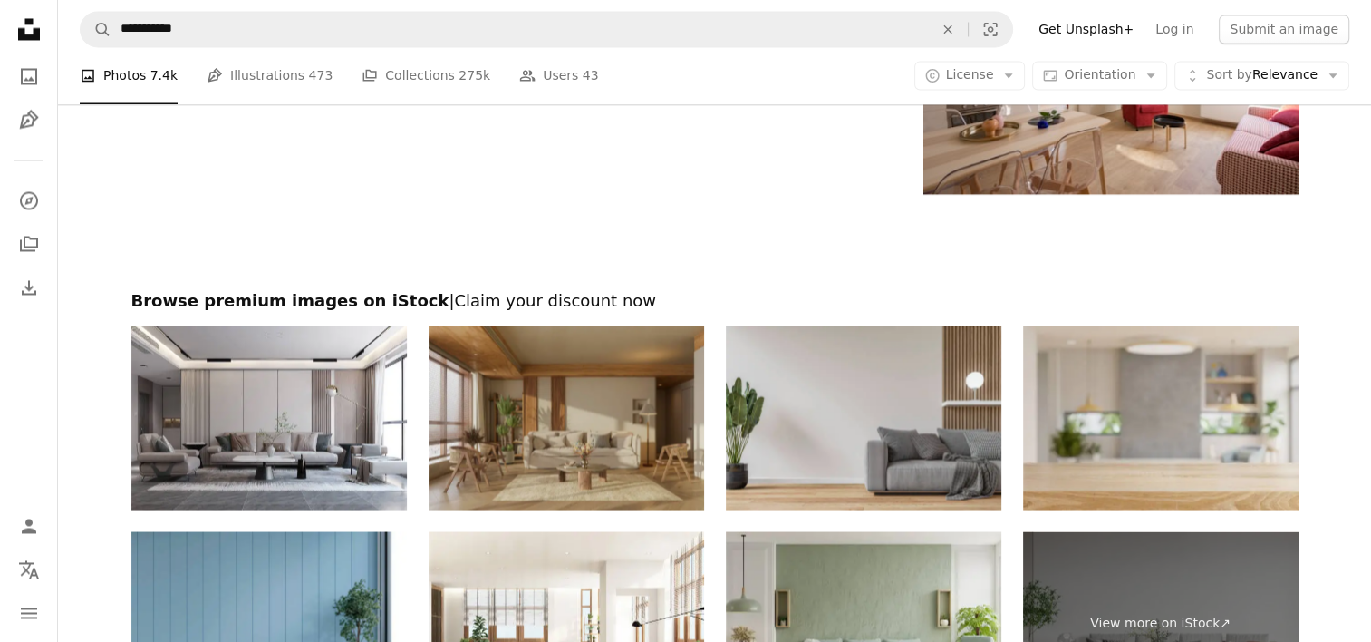
click at [483, 418] on img at bounding box center [567, 417] width 276 height 184
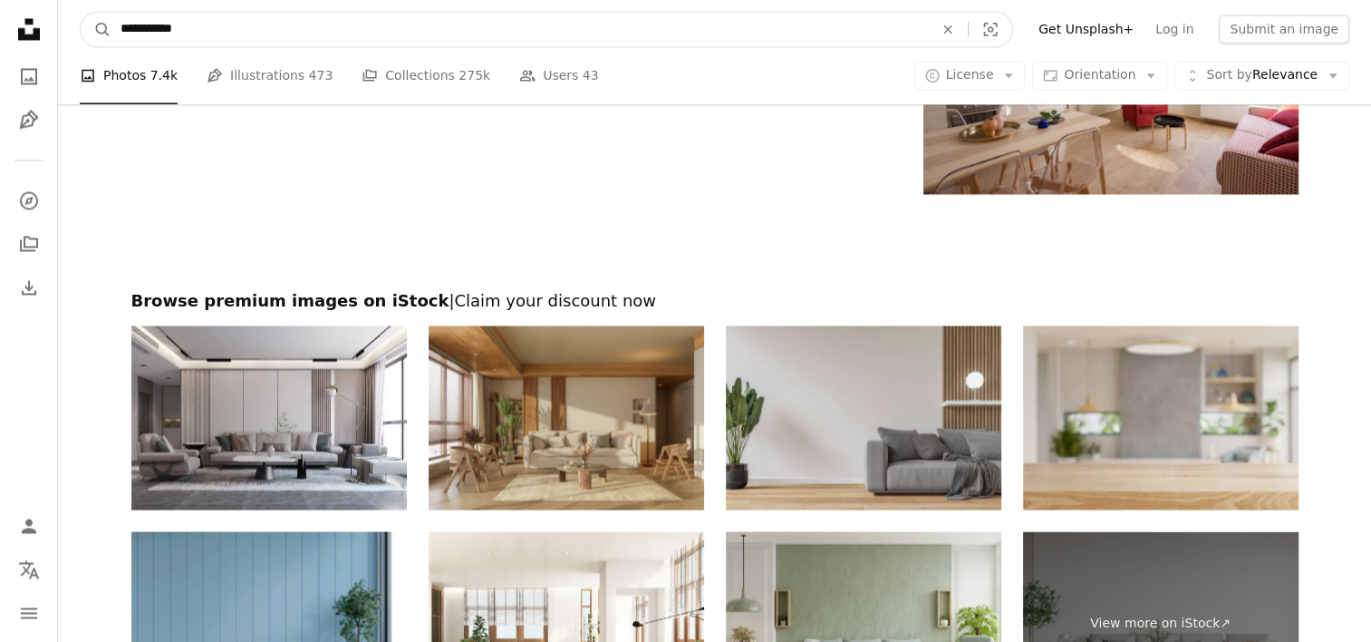
click at [397, 36] on input "**********" at bounding box center [519, 29] width 817 height 34
click at [396, 36] on input "**********" at bounding box center [519, 29] width 817 height 34
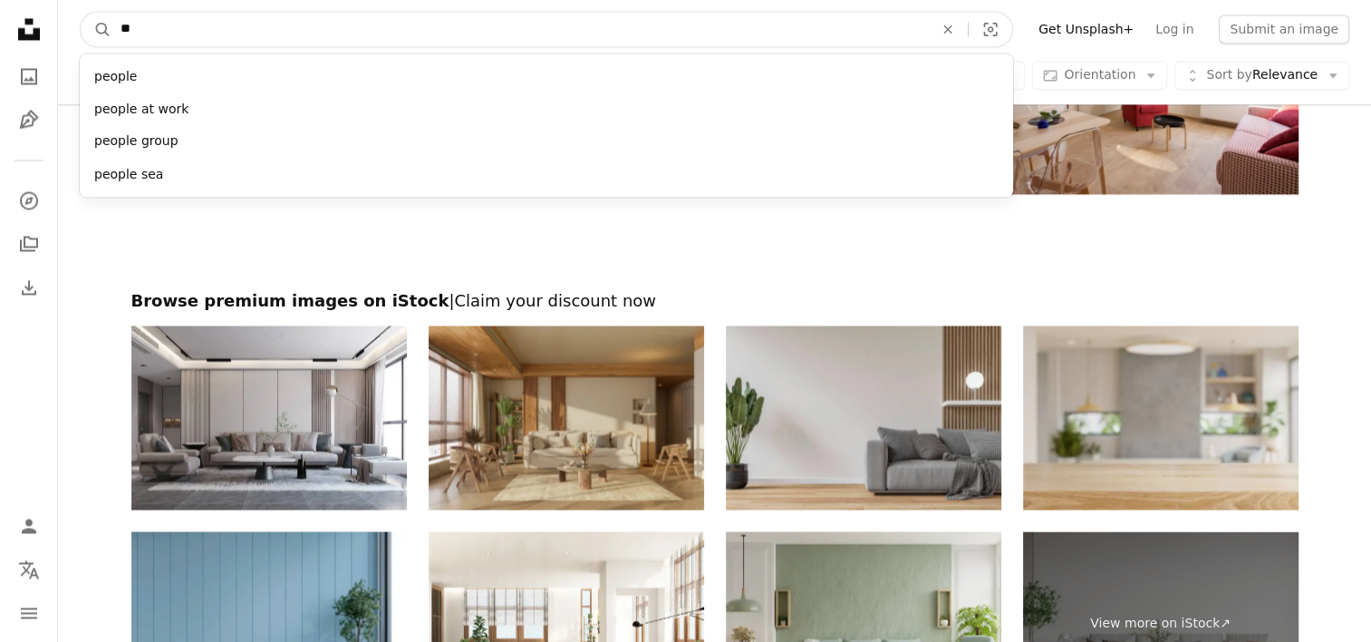
type input "*"
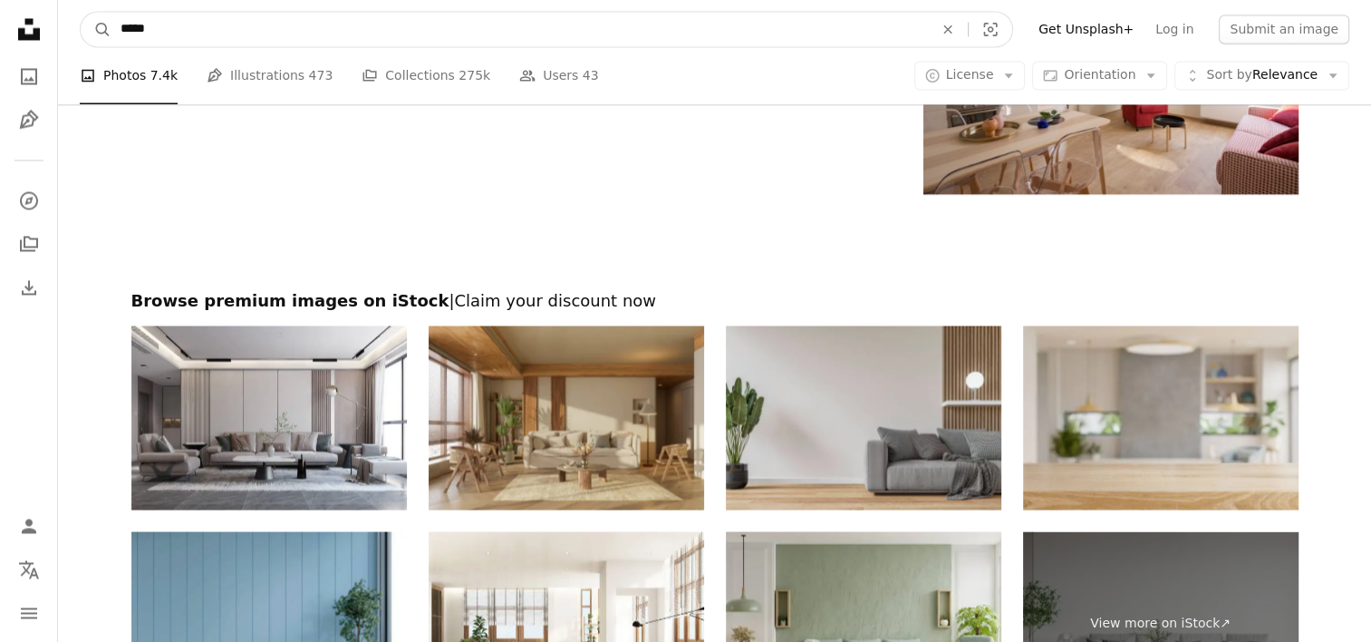
type input "******"
click button "A magnifying glass" at bounding box center [96, 29] width 31 height 34
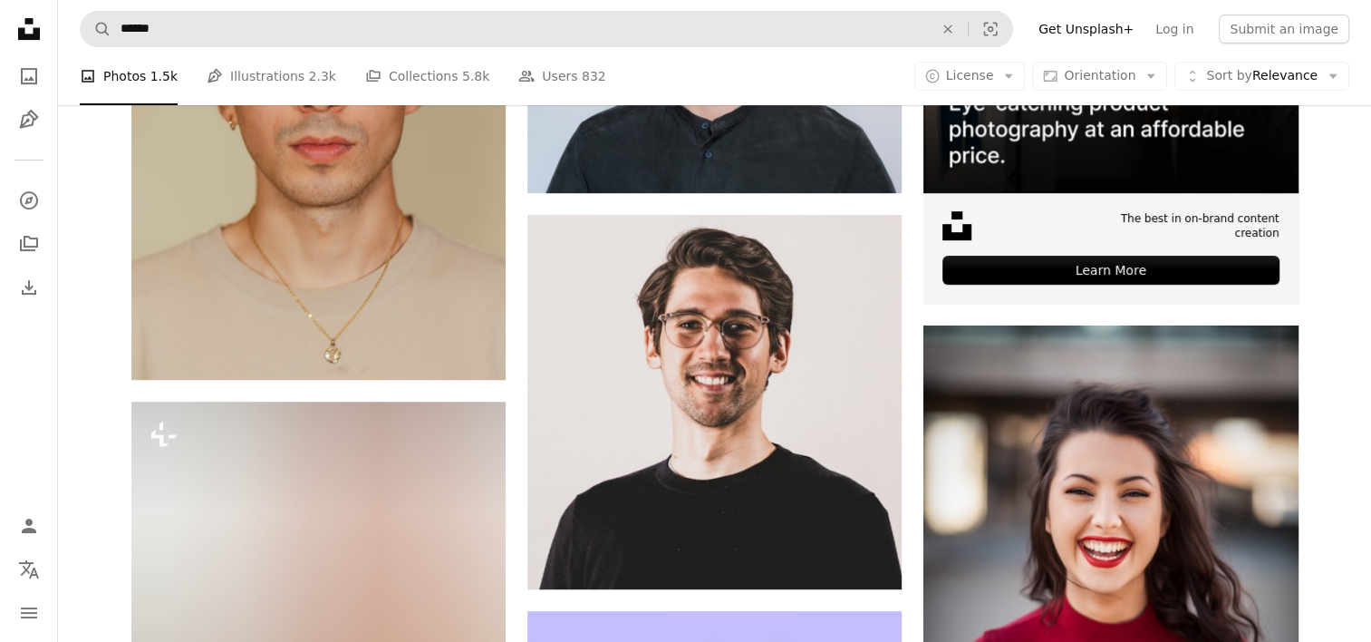
scroll to position [816, 0]
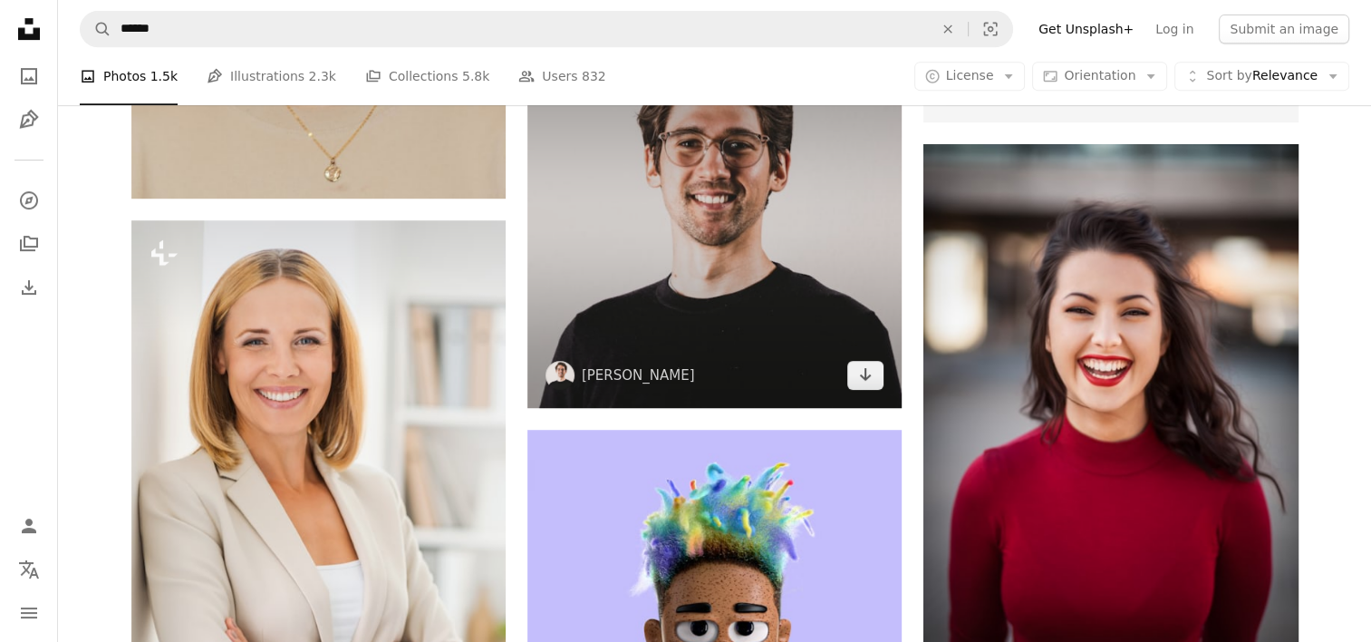
click at [756, 256] on img at bounding box center [715, 221] width 374 height 374
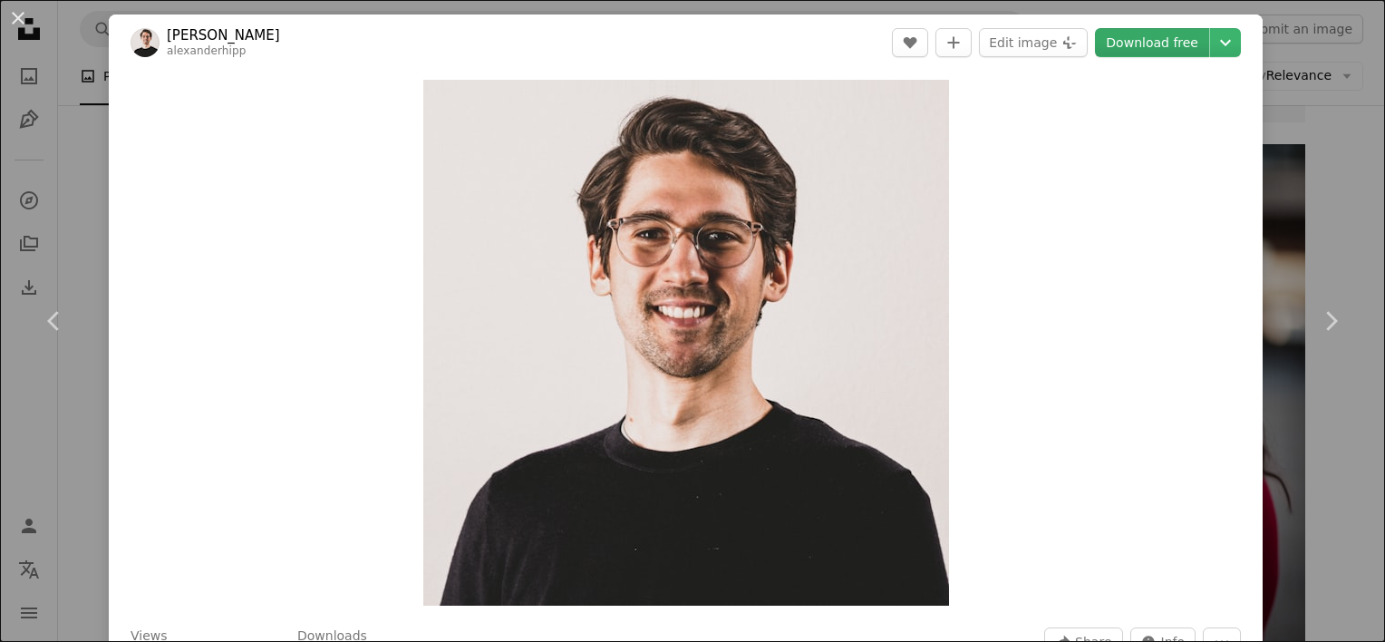
click at [1135, 37] on link "Download free" at bounding box center [1152, 42] width 114 height 29
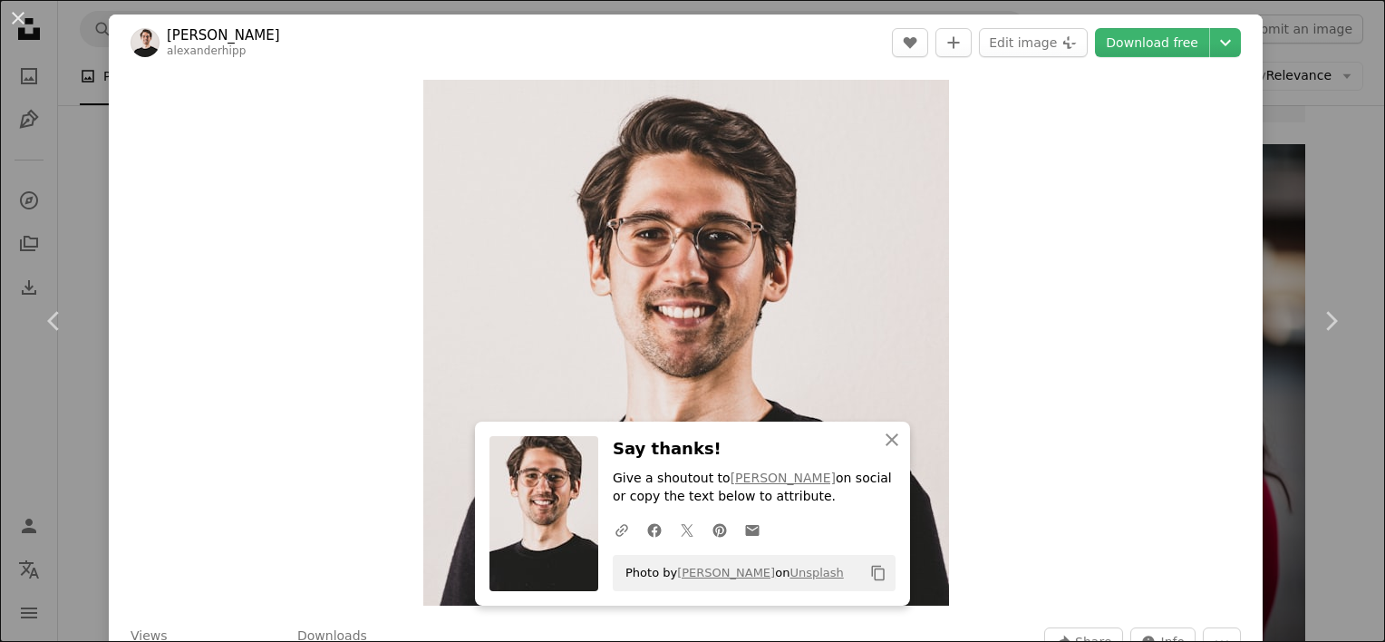
click at [1312, 198] on div "An X shape Chevron left Chevron right An X shape Close Say thanks! Give a shout…" at bounding box center [692, 321] width 1385 height 642
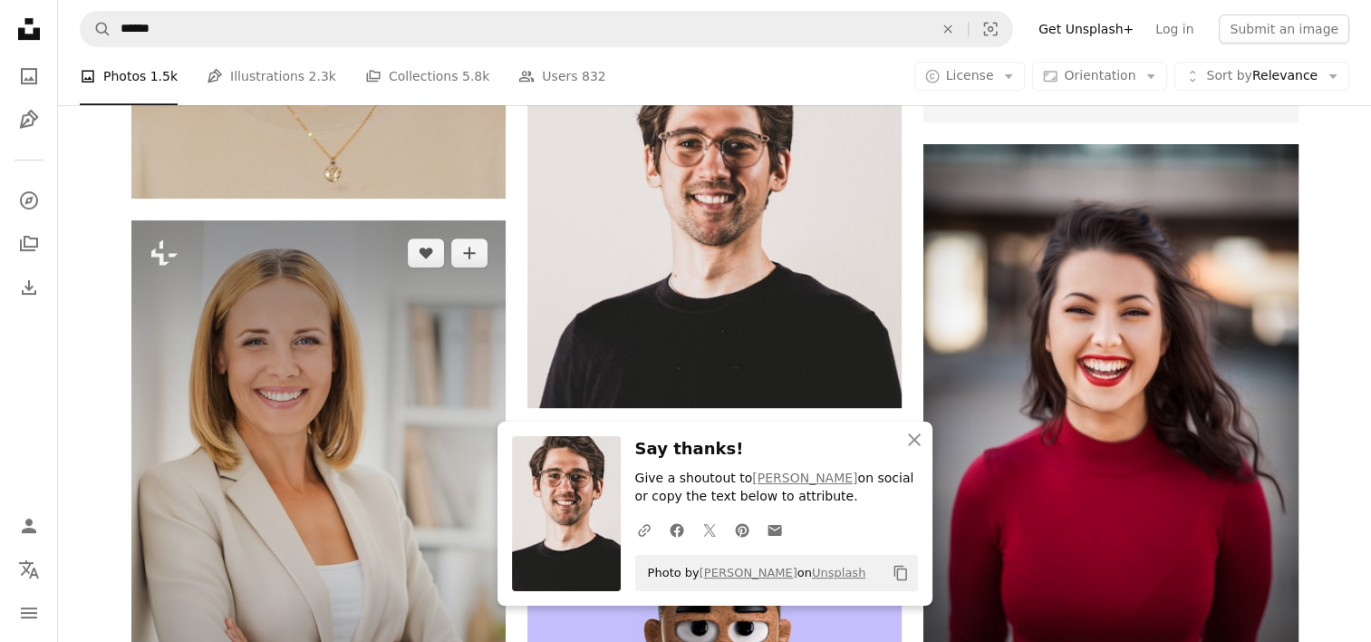
click at [312, 329] on img at bounding box center [318, 500] width 374 height 561
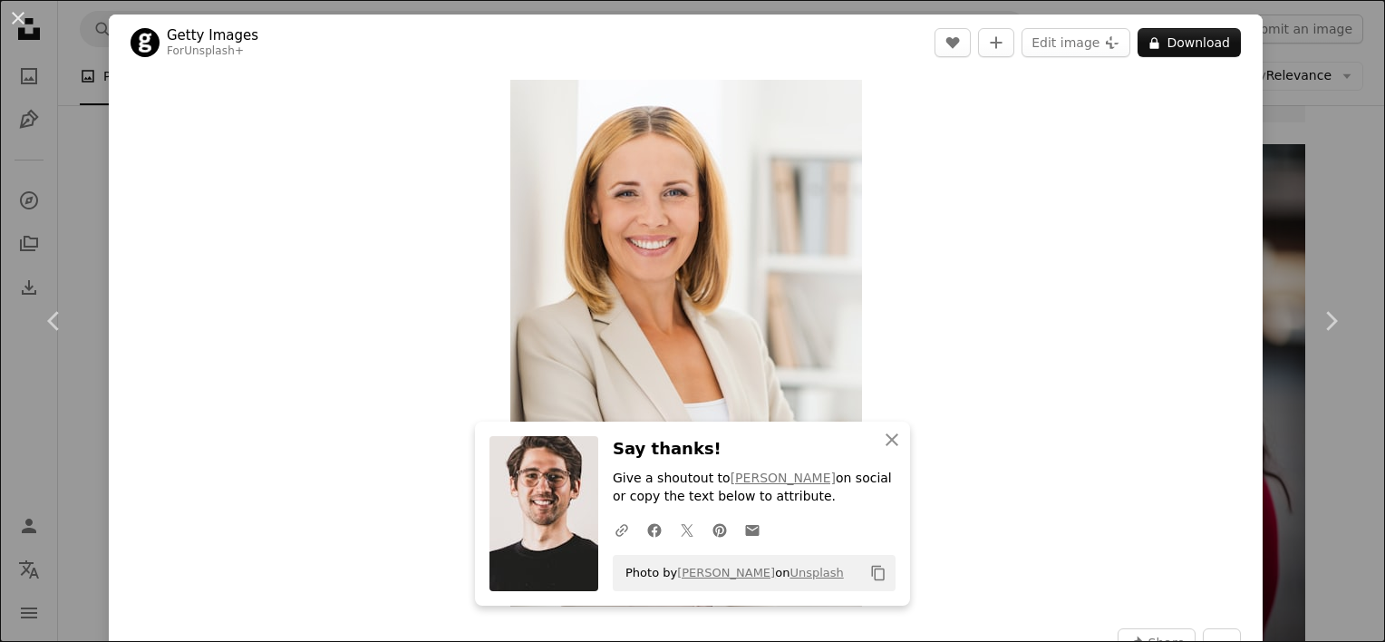
click at [1333, 222] on div "An X shape Chevron left Chevron right An X shape Close Say thanks! Give a shout…" at bounding box center [692, 321] width 1385 height 642
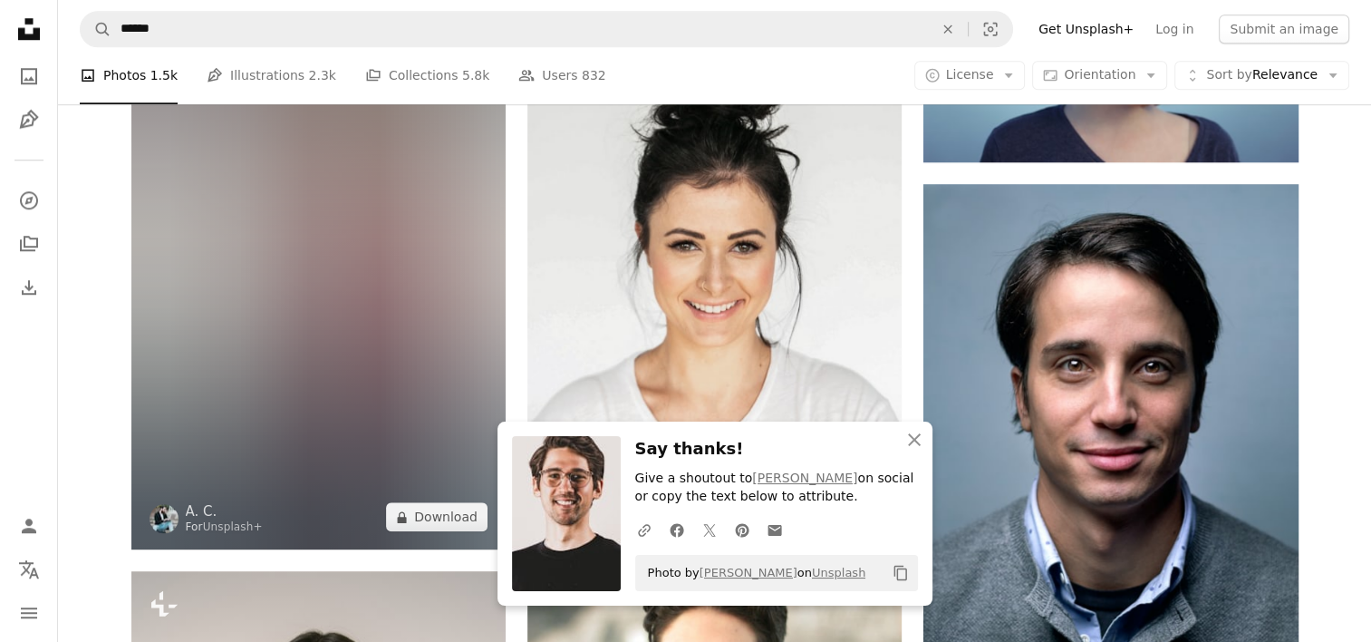
scroll to position [1722, 0]
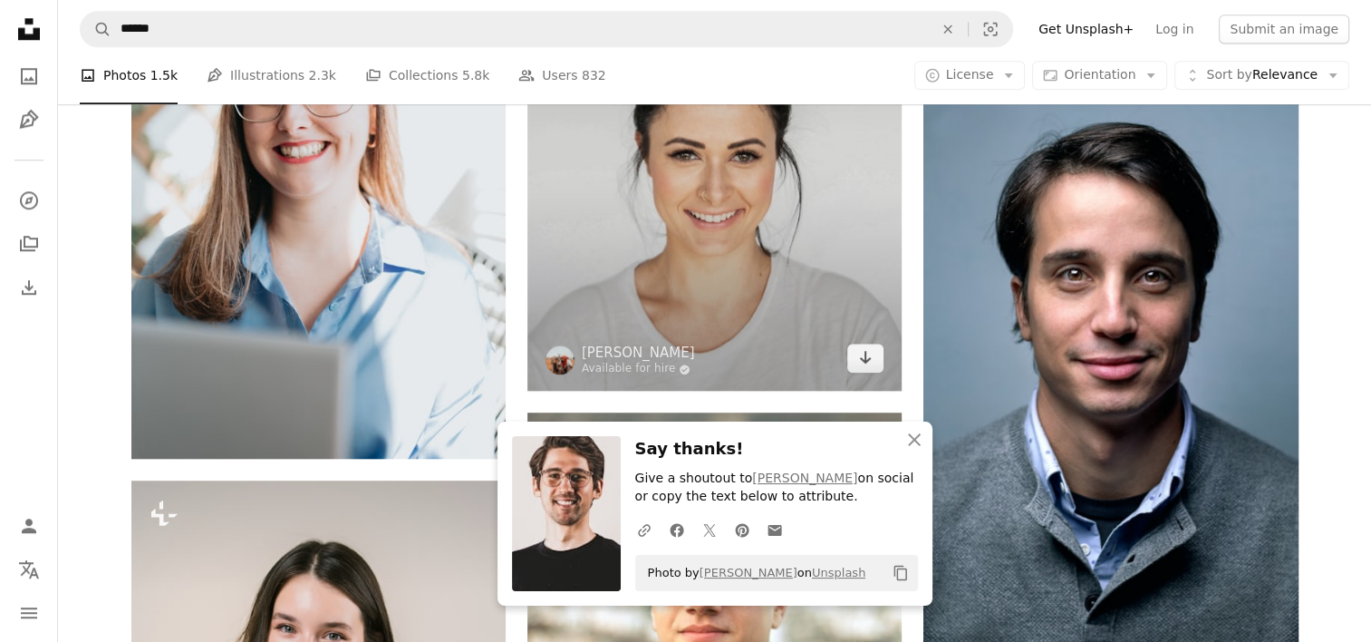
click at [798, 243] on img at bounding box center [715, 154] width 374 height 471
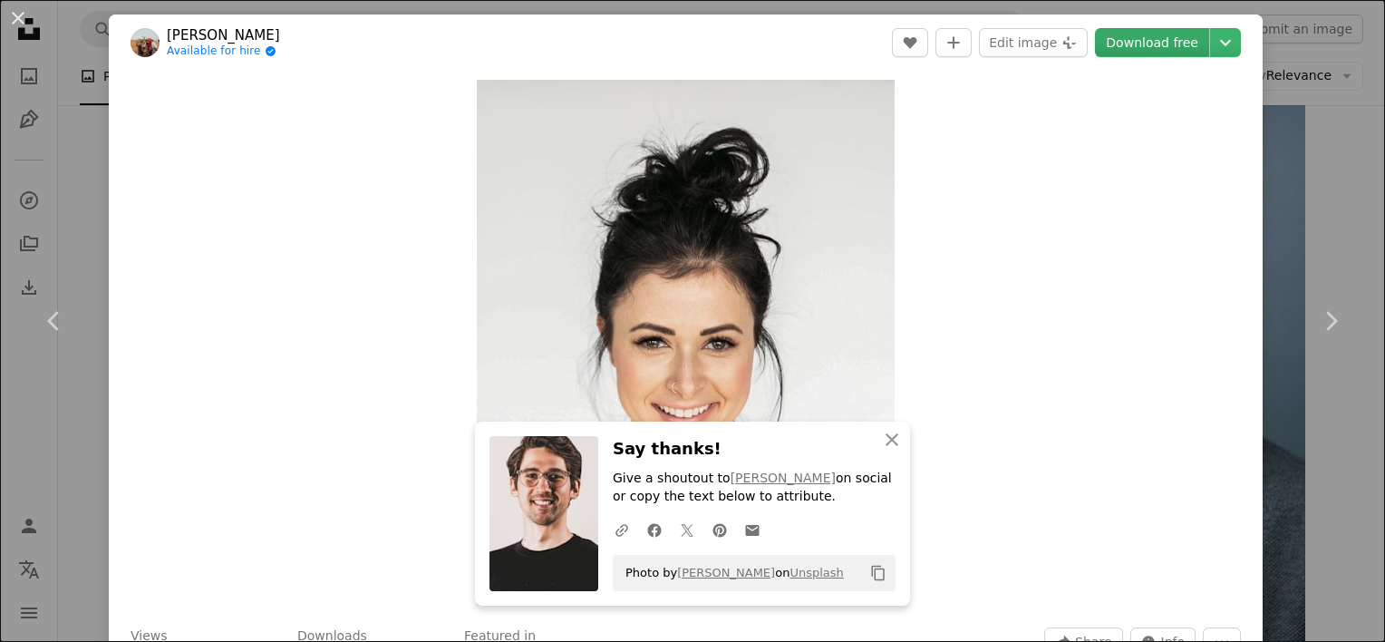
click at [1151, 44] on link "Download free" at bounding box center [1152, 42] width 114 height 29
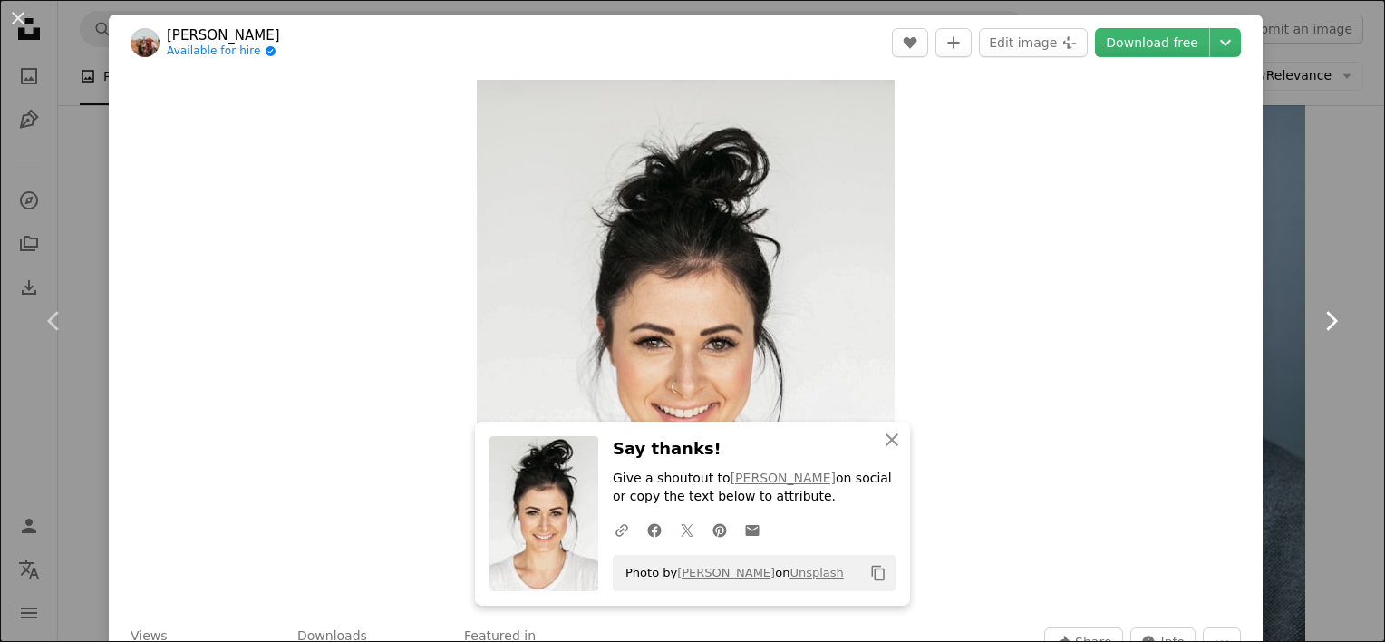
click at [1305, 290] on link "Chevron right" at bounding box center [1330, 321] width 109 height 174
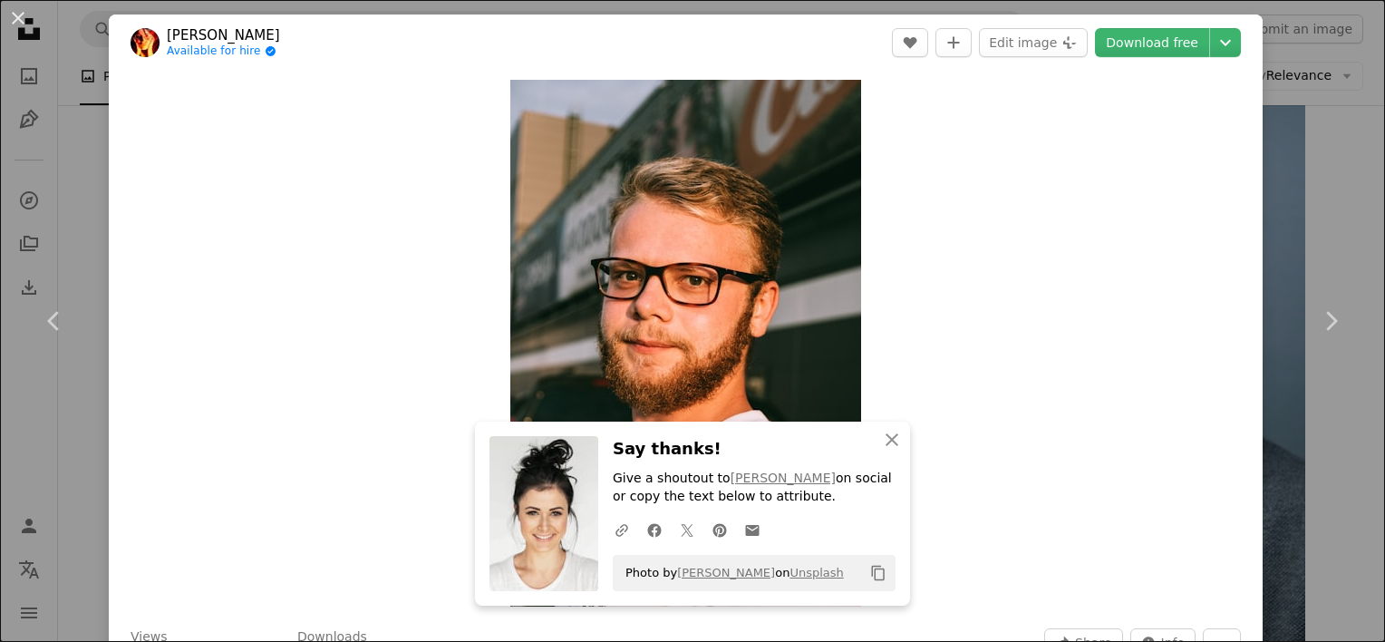
click at [1341, 134] on div "An X shape Chevron left Chevron right An X shape Close Say thanks! Give a shout…" at bounding box center [692, 321] width 1385 height 642
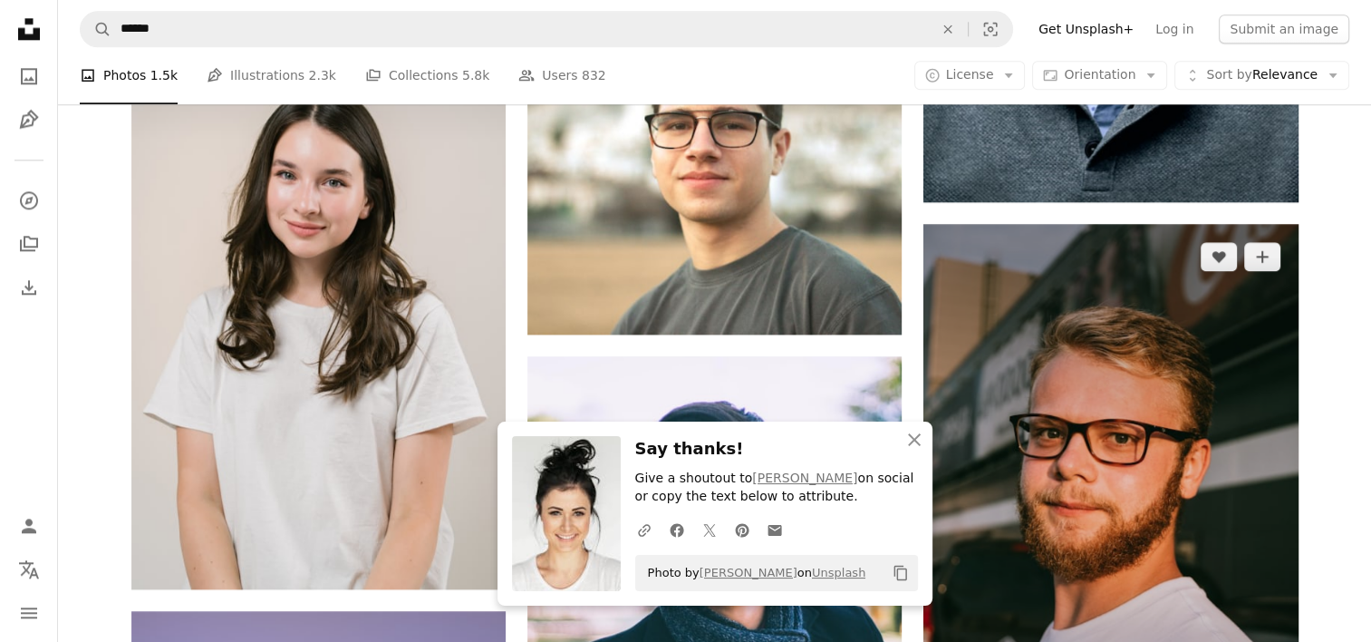
scroll to position [2266, 0]
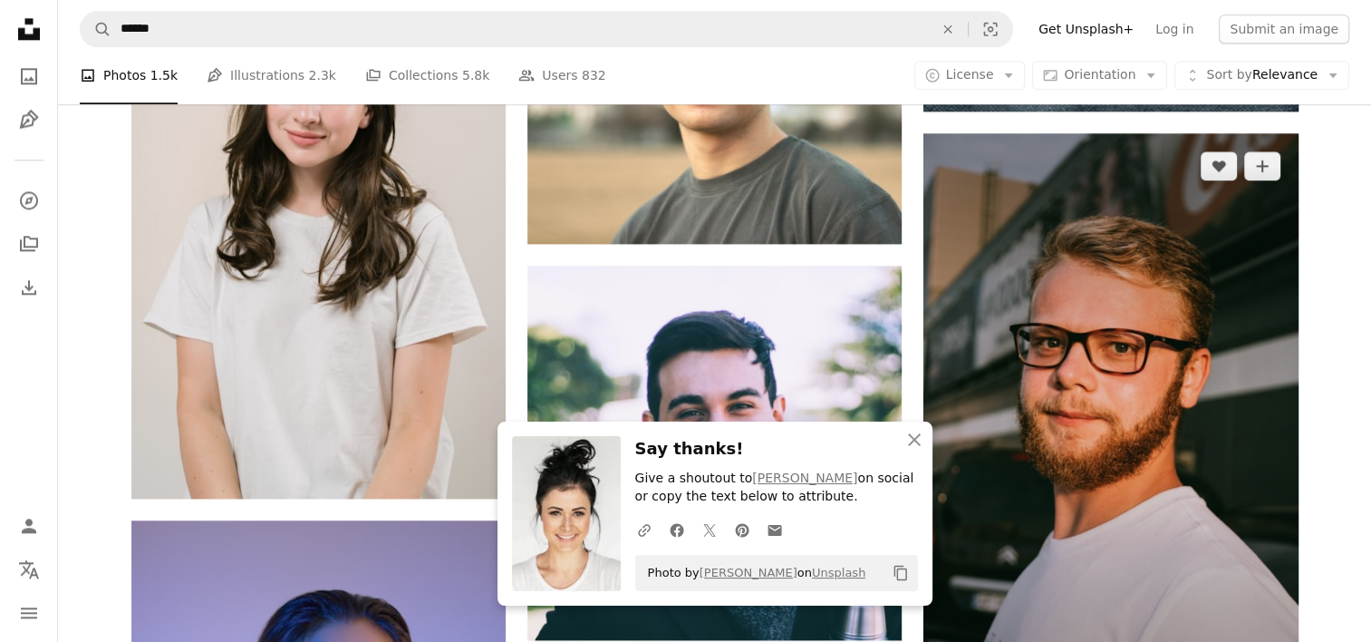
click at [1072, 300] on img at bounding box center [1111, 414] width 374 height 562
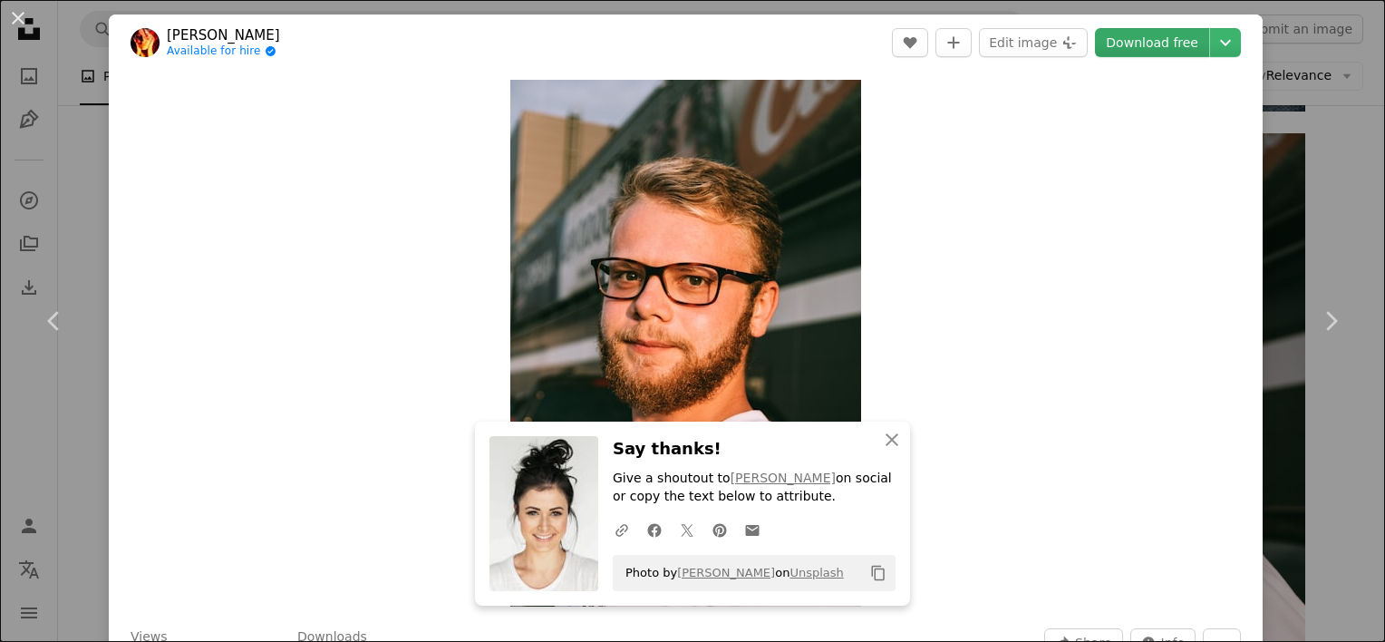
click at [1144, 40] on link "Download free" at bounding box center [1152, 42] width 114 height 29
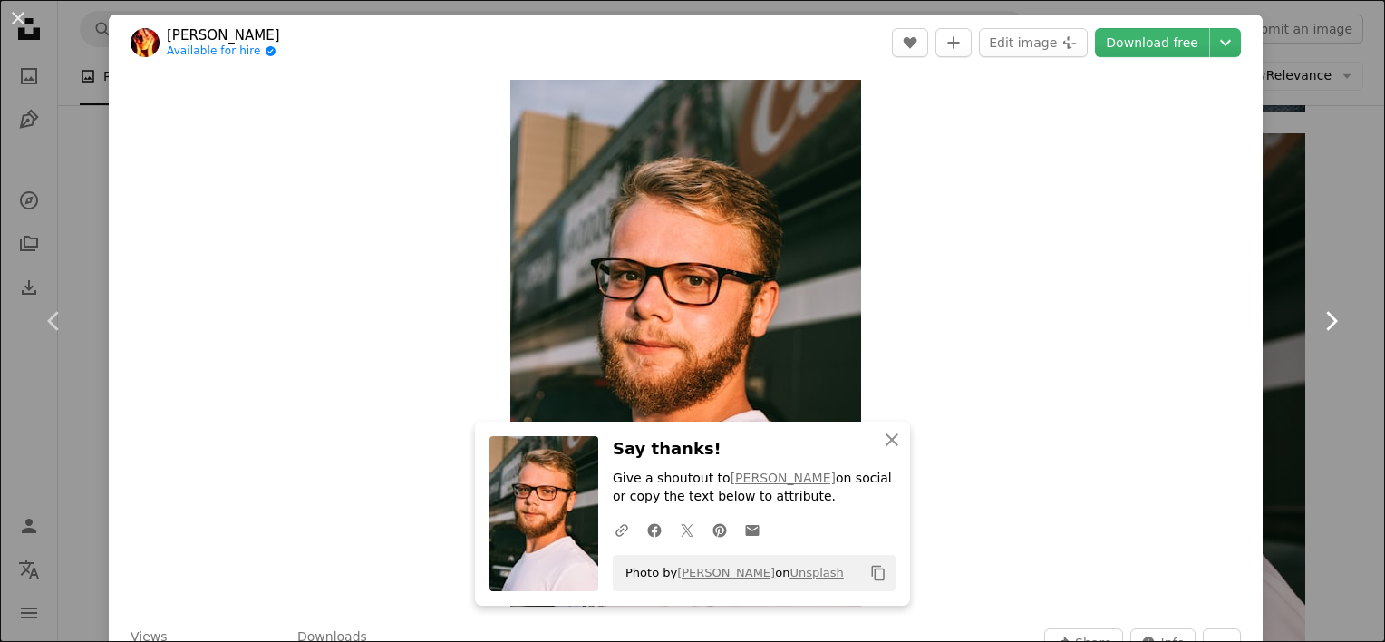
click at [1323, 257] on link "Chevron right" at bounding box center [1330, 321] width 109 height 174
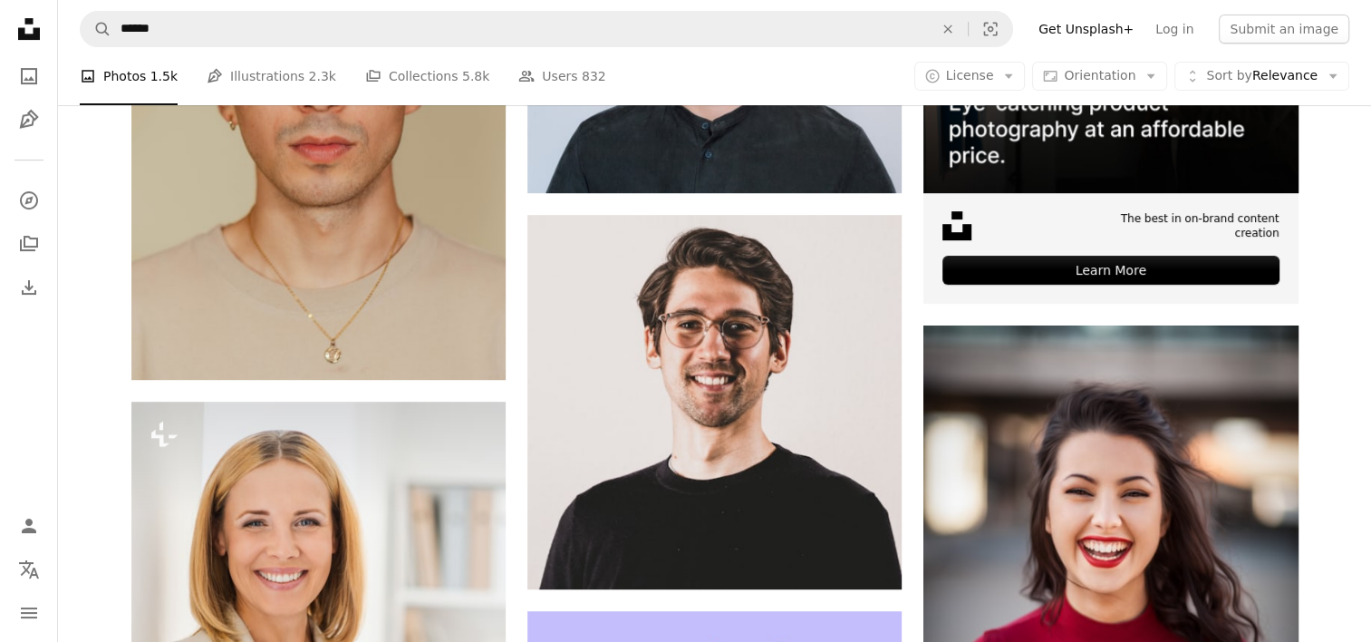
scroll to position [544, 0]
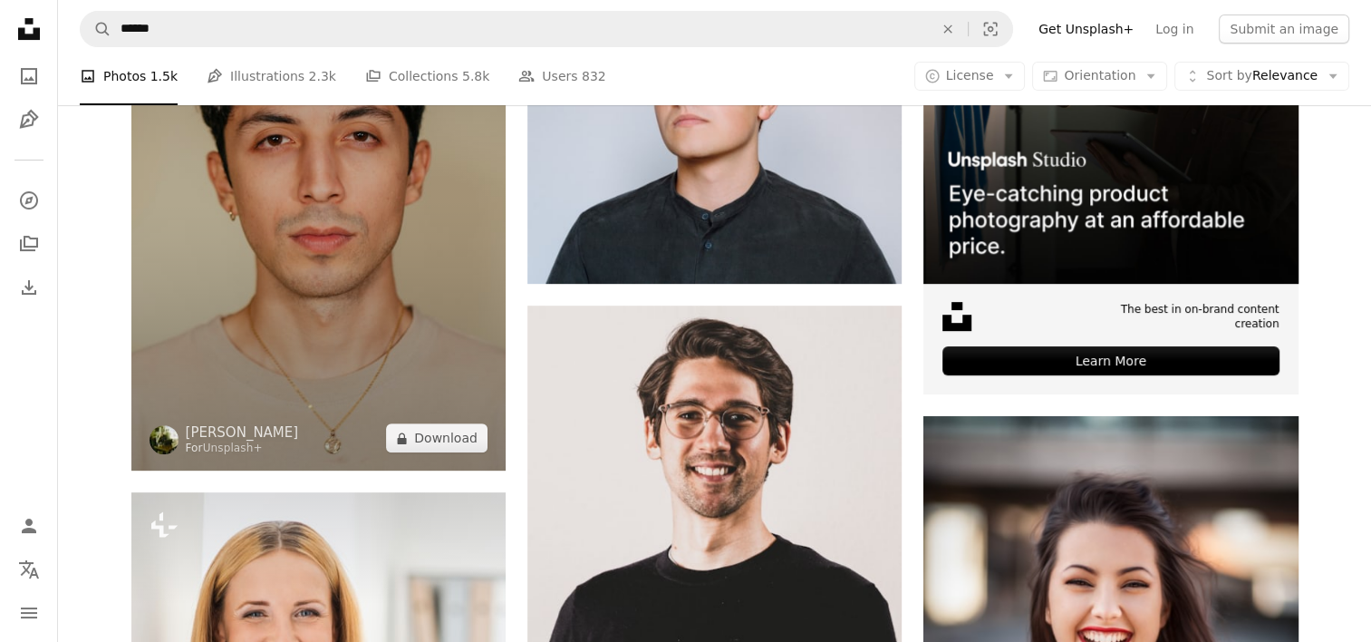
click at [373, 181] on img at bounding box center [318, 189] width 374 height 562
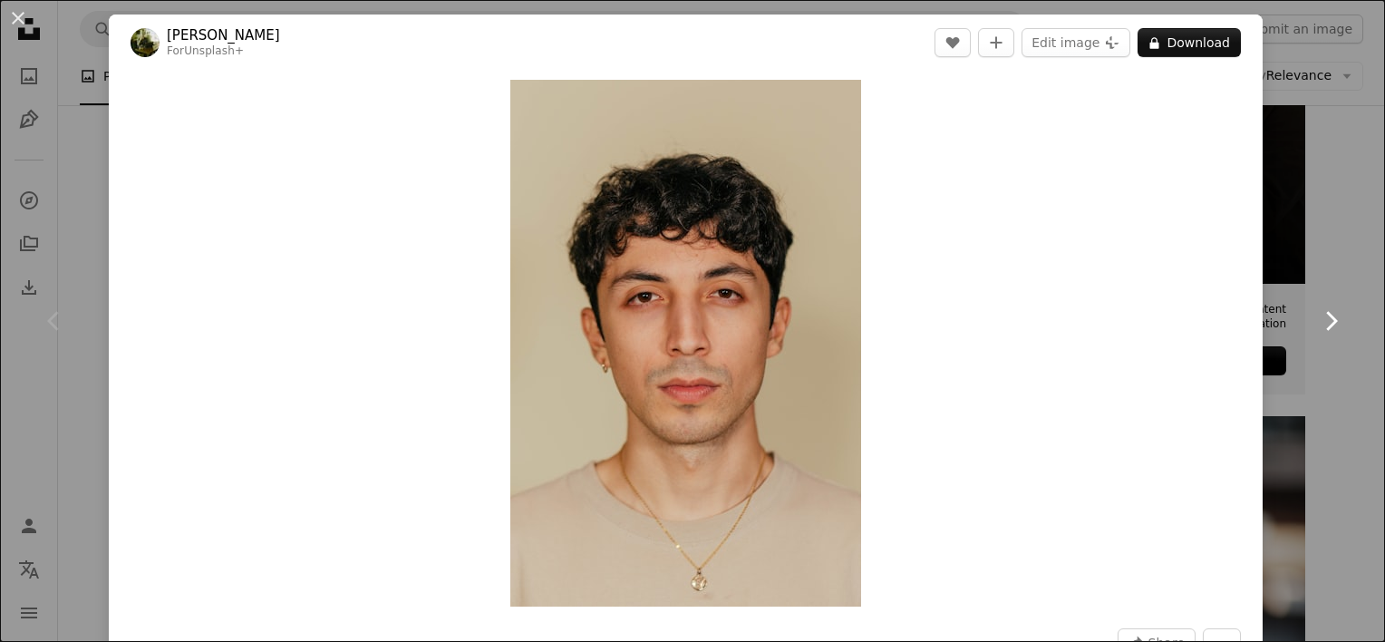
click at [1276, 297] on link "Chevron right" at bounding box center [1330, 321] width 109 height 174
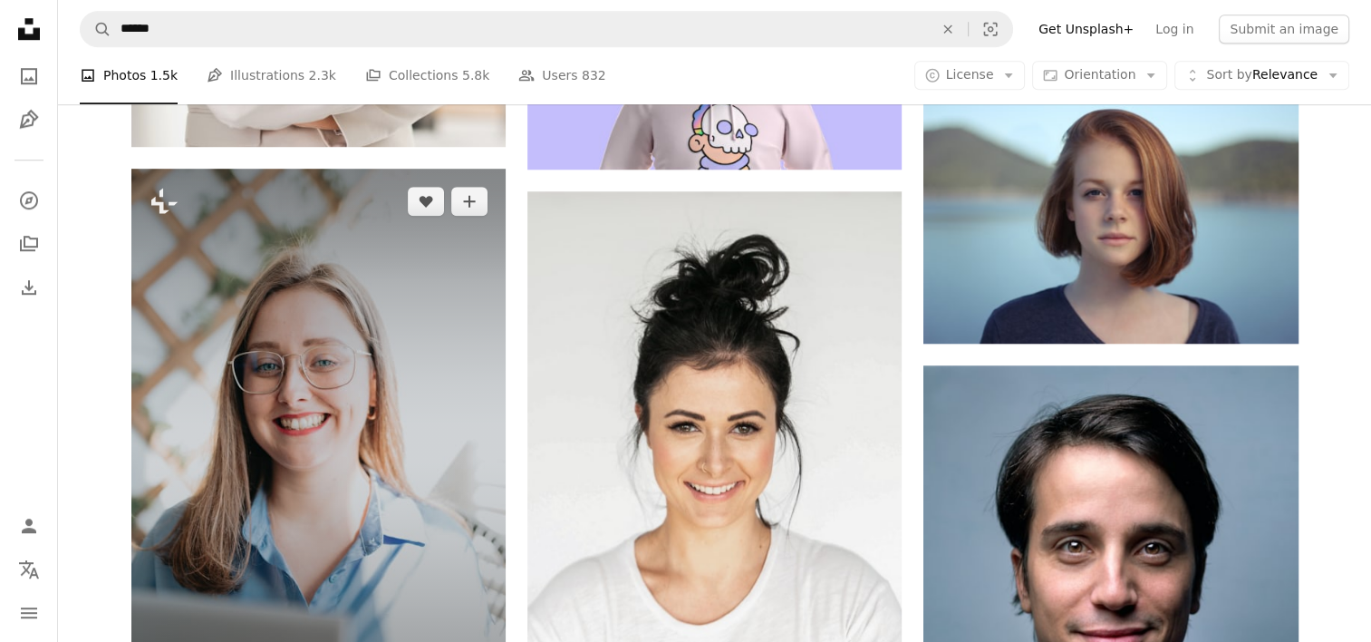
scroll to position [1722, 0]
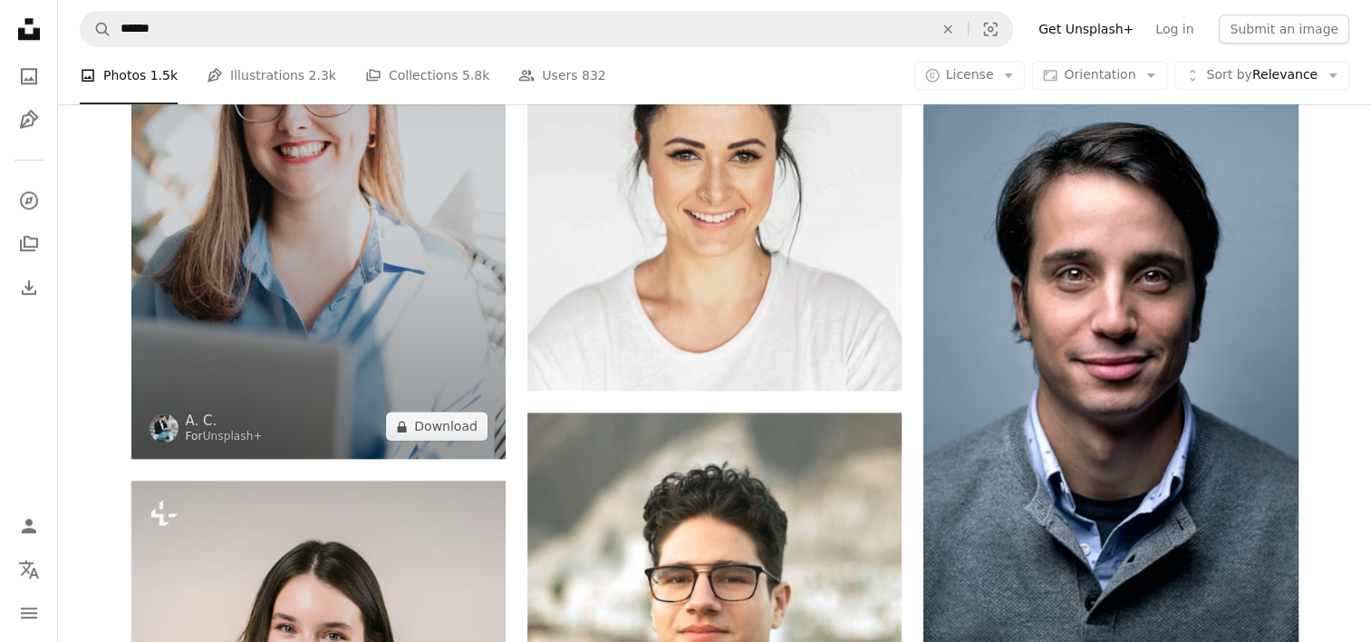
click at [289, 228] on img at bounding box center [318, 178] width 374 height 562
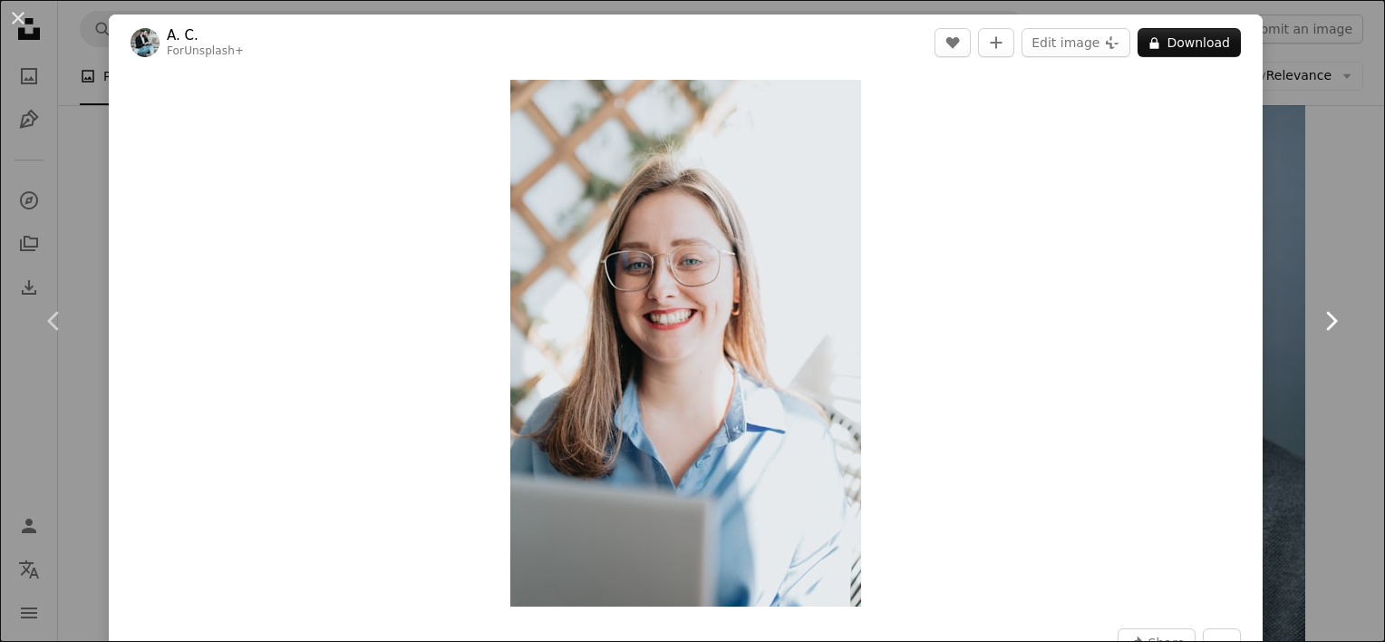
click at [1283, 305] on link "Chevron right" at bounding box center [1330, 321] width 109 height 174
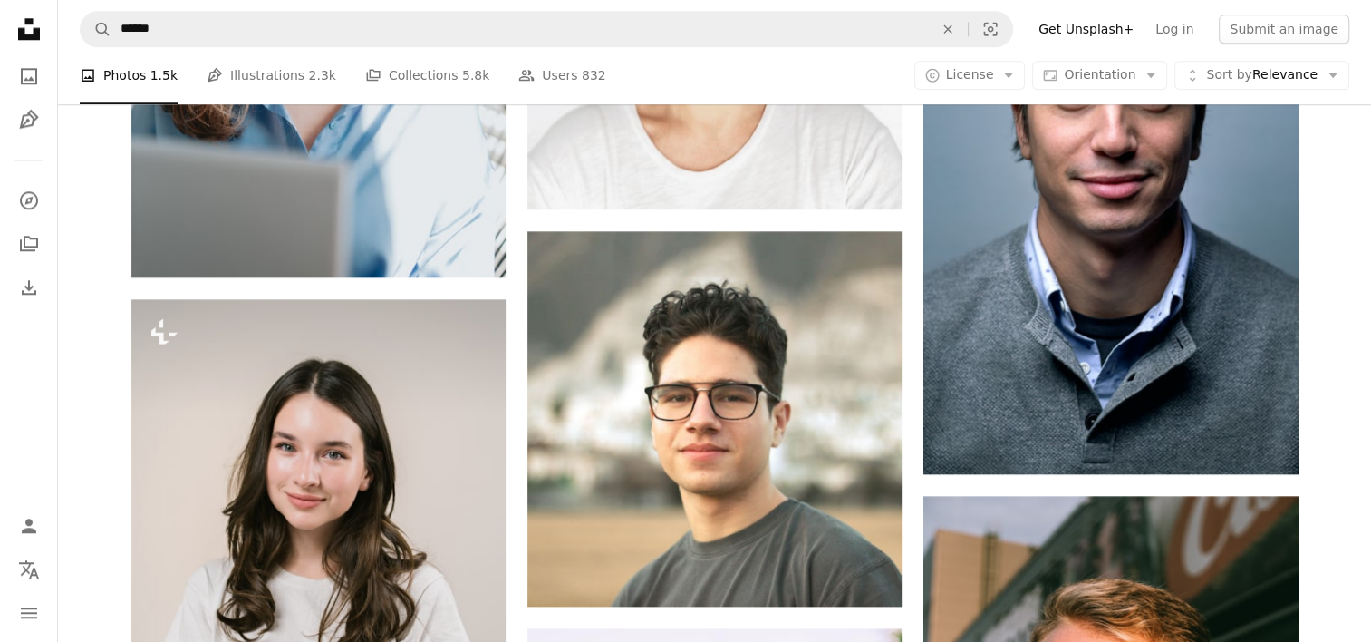
scroll to position [1994, 0]
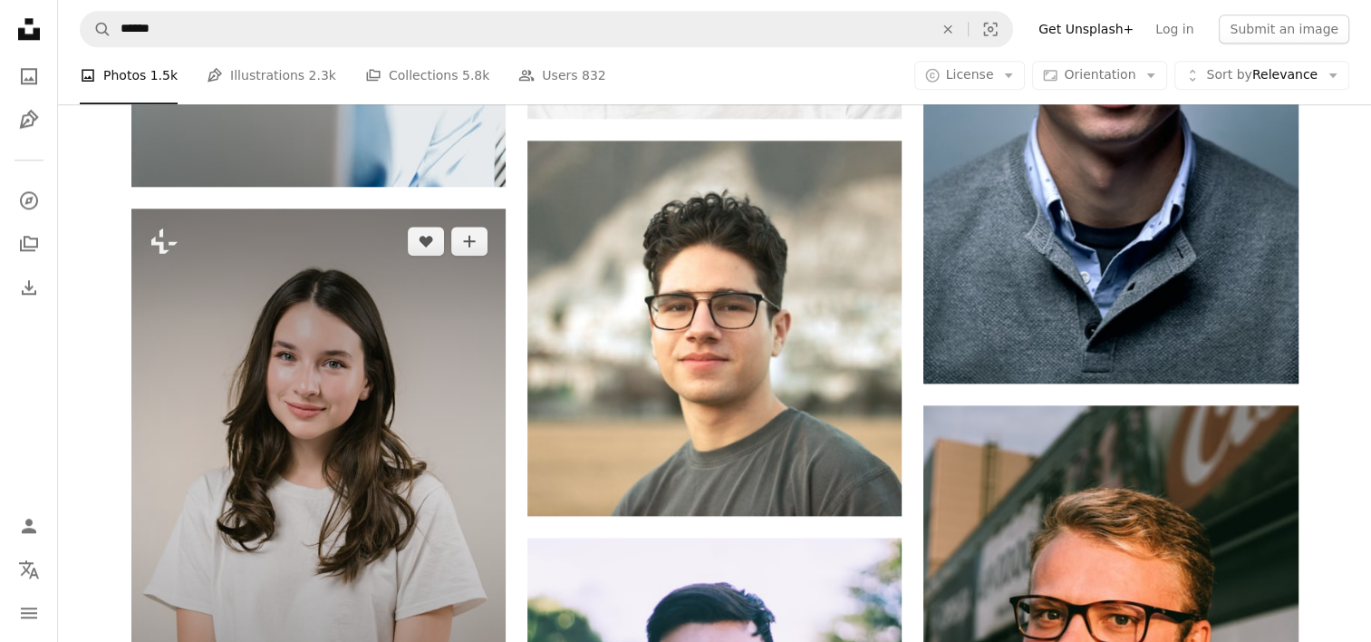
click at [210, 450] on img at bounding box center [318, 489] width 374 height 562
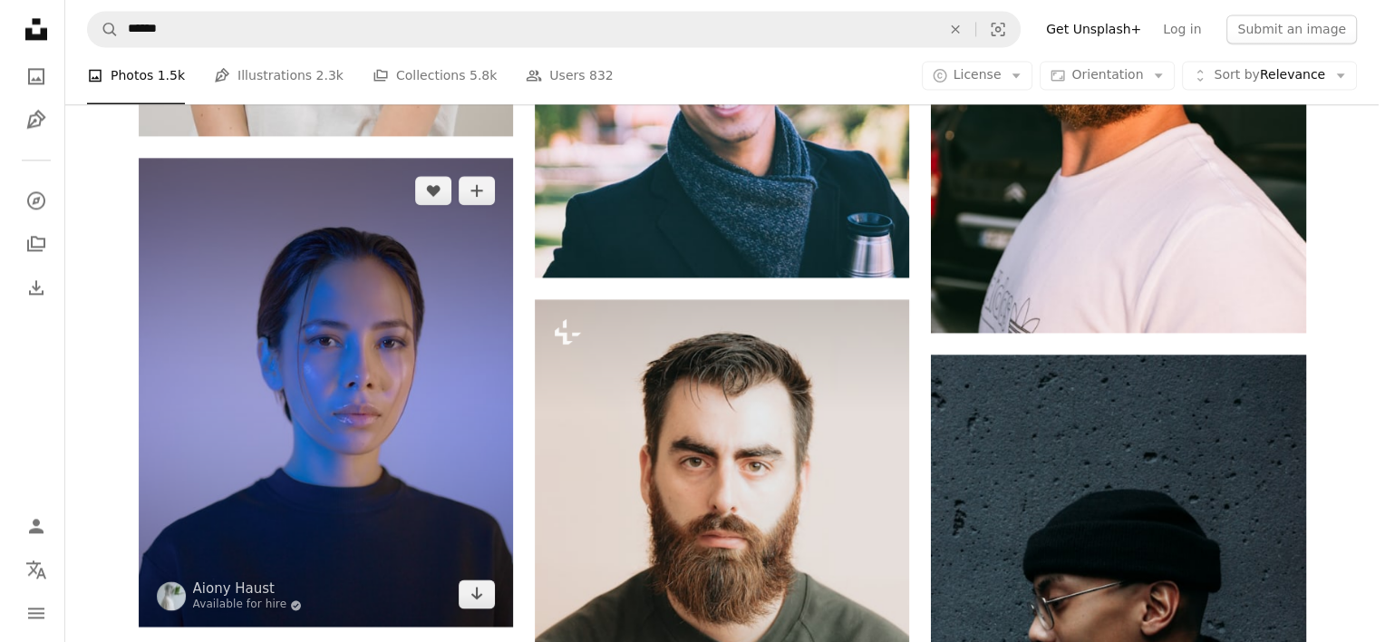
scroll to position [2719, 0]
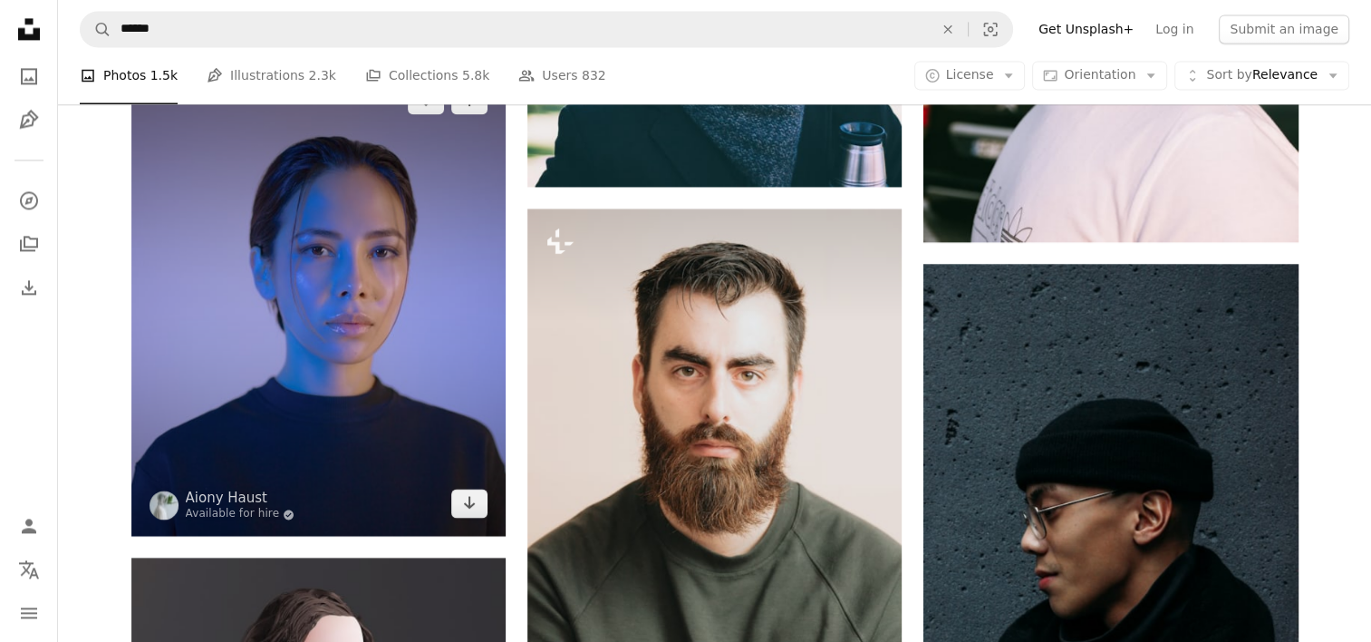
click at [375, 320] on img at bounding box center [318, 301] width 374 height 469
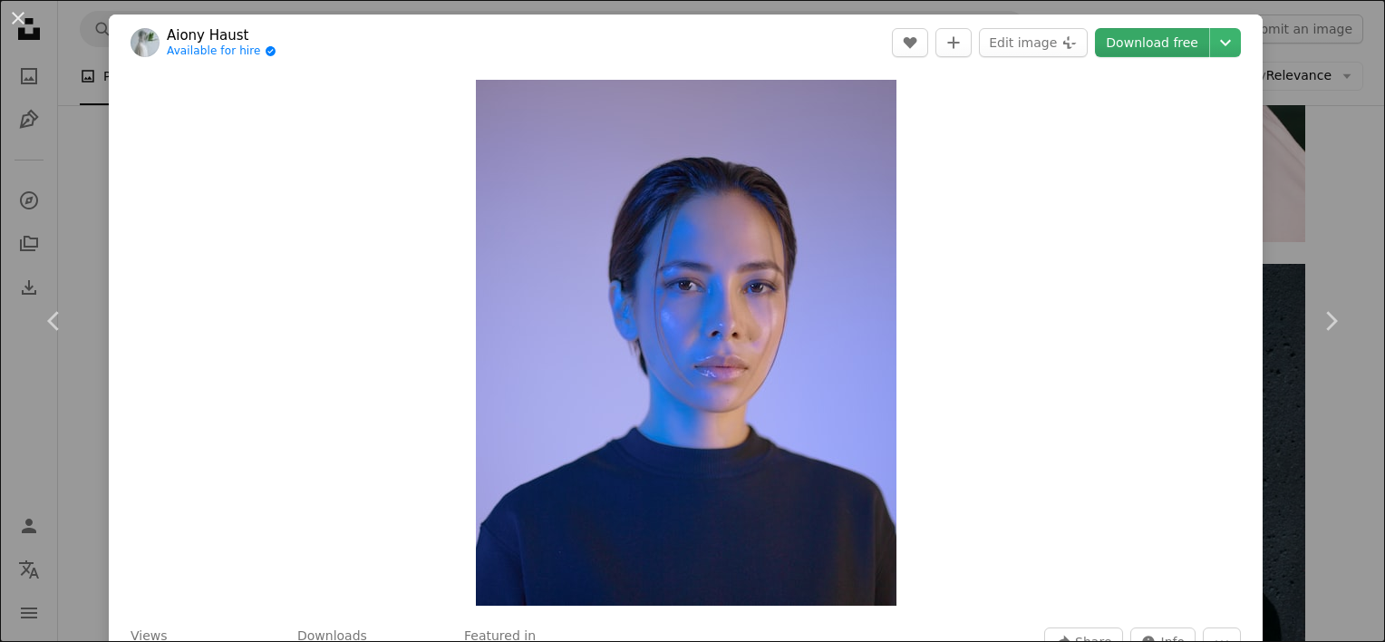
click at [1143, 43] on link "Download free" at bounding box center [1152, 42] width 114 height 29
